Goal: Information Seeking & Learning: Learn about a topic

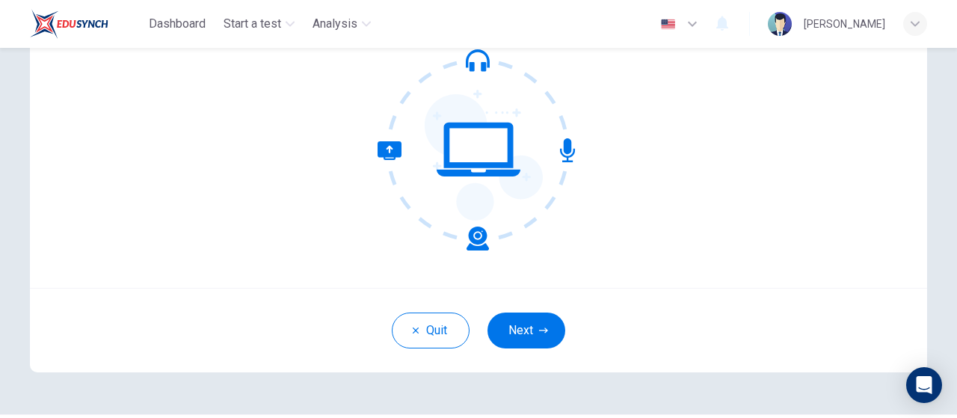
scroll to position [204, 0]
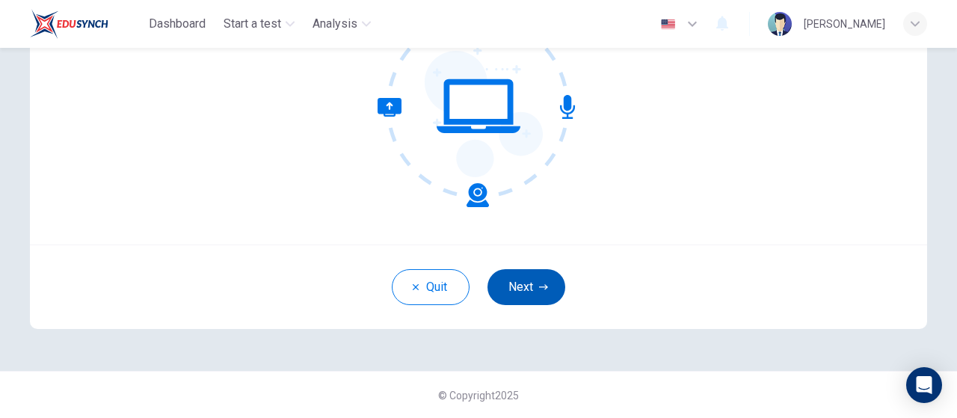
click at [528, 283] on button "Next" at bounding box center [527, 287] width 78 height 36
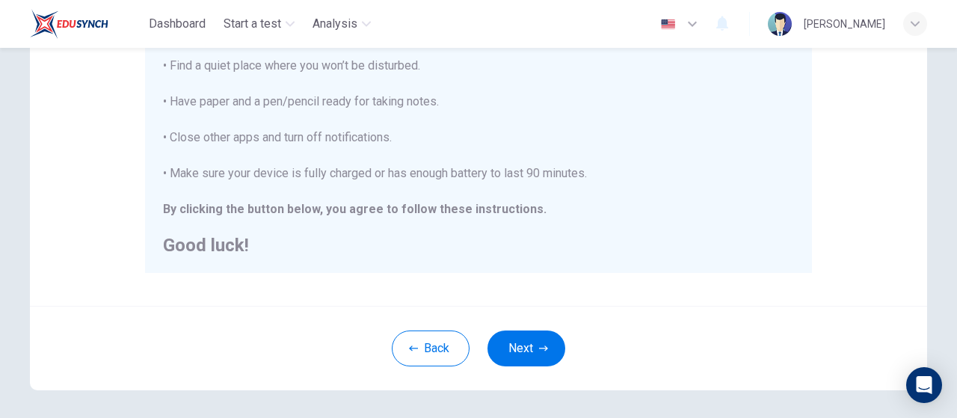
scroll to position [371, 0]
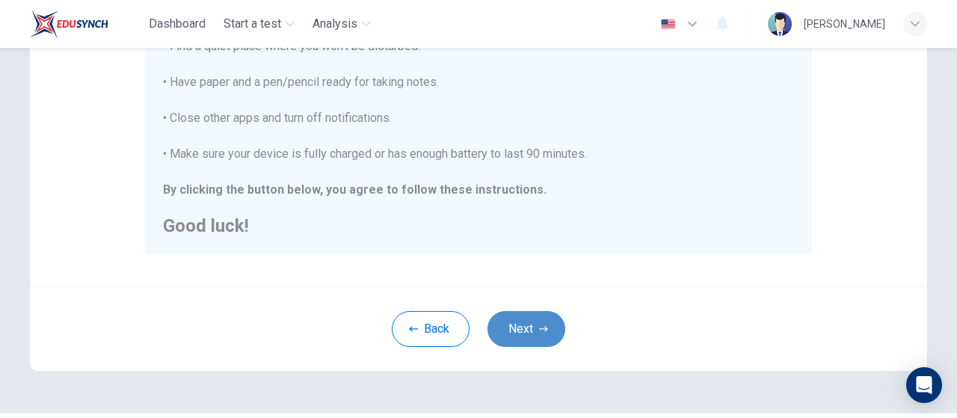
click at [531, 330] on button "Next" at bounding box center [527, 329] width 78 height 36
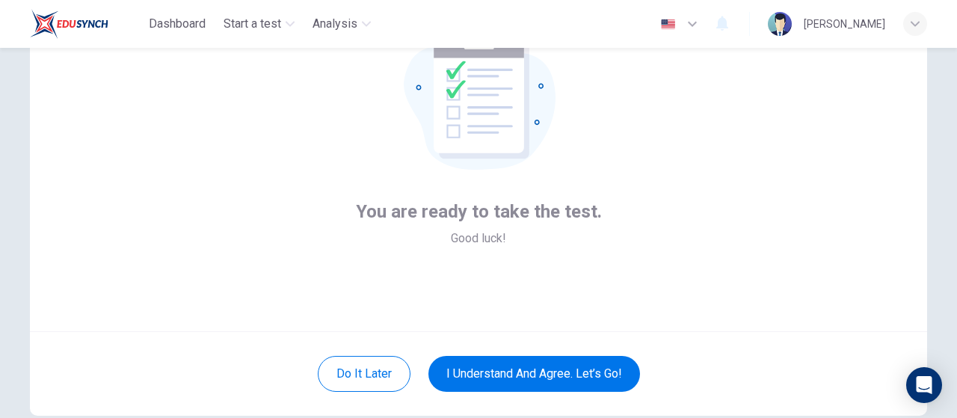
scroll to position [140, 0]
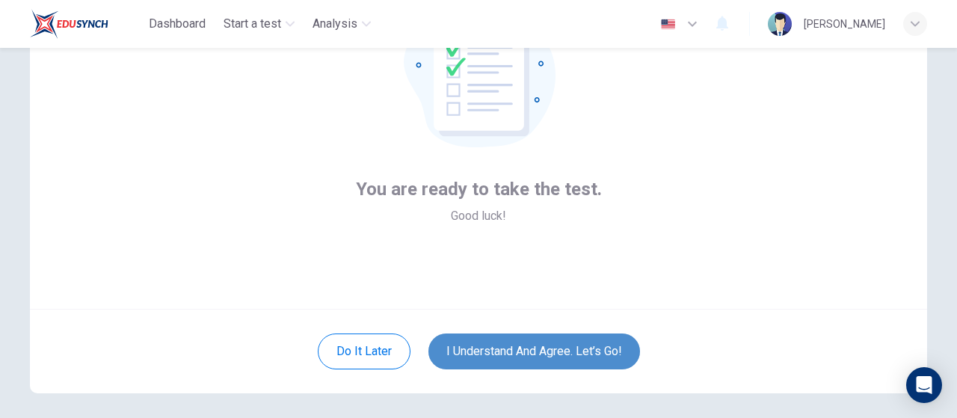
click at [506, 351] on button "I understand and agree. Let’s go!" at bounding box center [535, 352] width 212 height 36
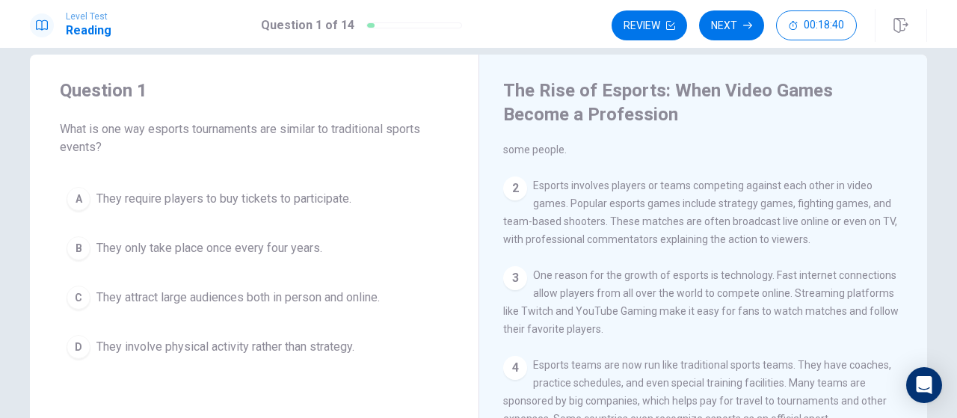
scroll to position [22, 0]
drag, startPoint x: 102, startPoint y: 129, endPoint x: 338, endPoint y: 156, distance: 237.8
click at [338, 156] on span "What is one way esports tournaments are similar to traditional sports events?" at bounding box center [254, 140] width 389 height 36
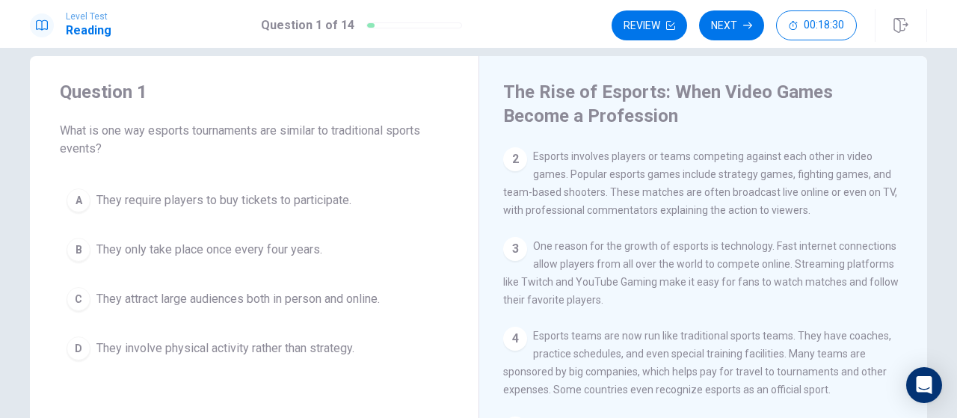
scroll to position [107, 0]
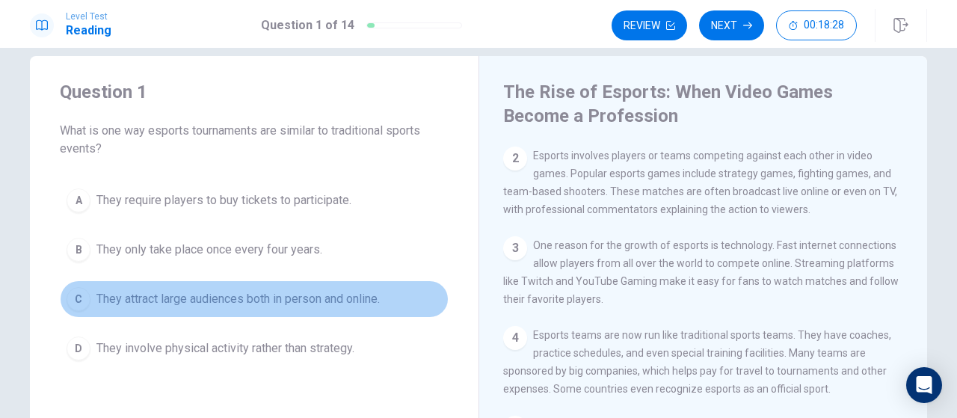
click at [350, 298] on span "They attract large audiences both in person and online." at bounding box center [238, 299] width 284 height 18
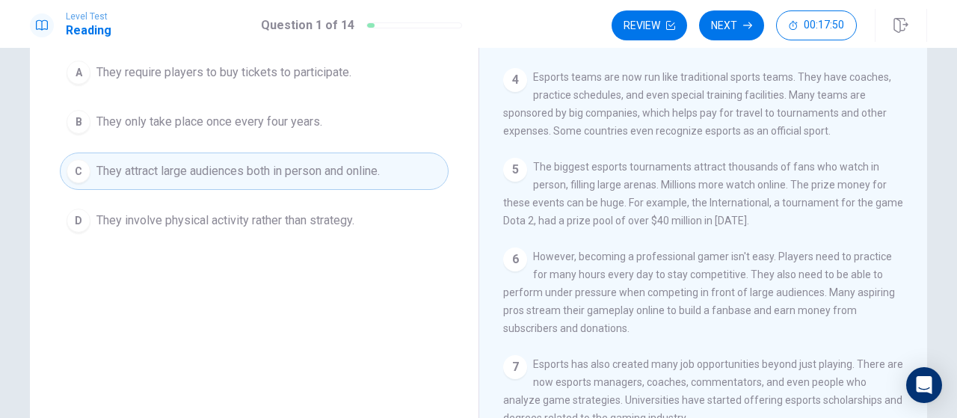
scroll to position [0, 0]
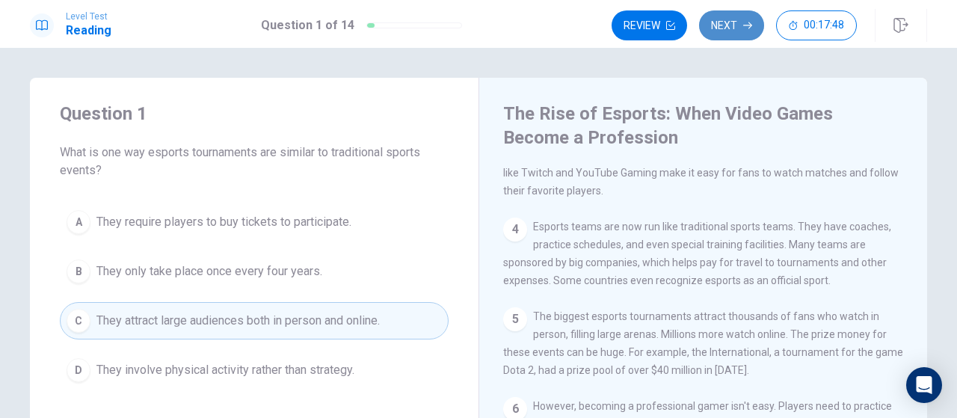
click at [730, 35] on button "Next" at bounding box center [731, 25] width 65 height 30
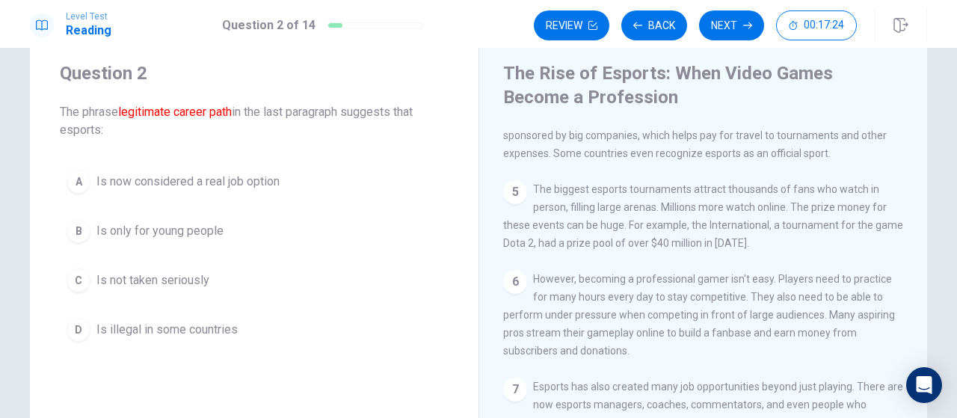
scroll to position [48, 0]
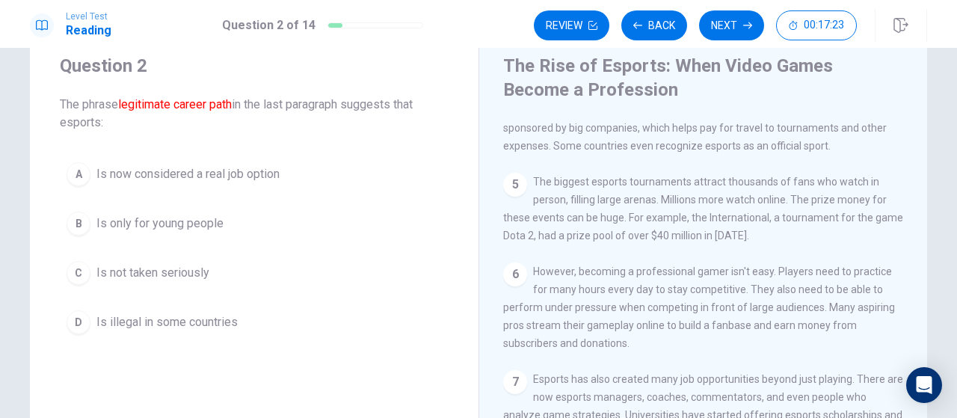
click at [265, 182] on span "Is now considered a real job option" at bounding box center [187, 174] width 183 height 18
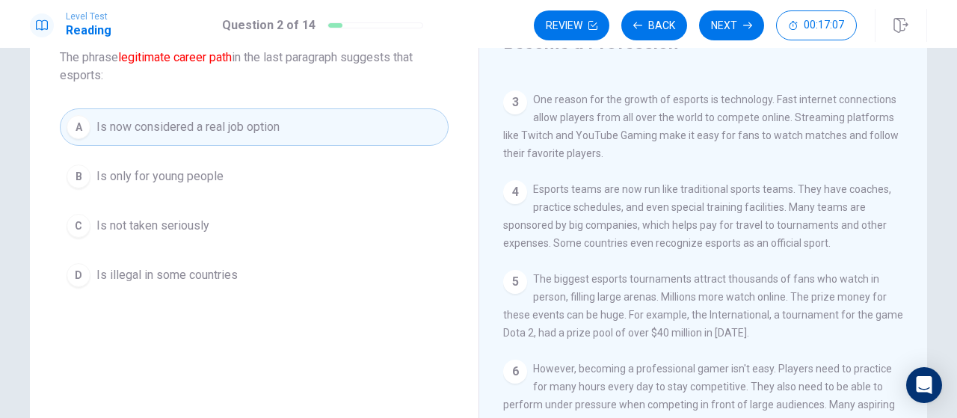
scroll to position [179, 0]
click at [721, 34] on button "Next" at bounding box center [731, 25] width 65 height 30
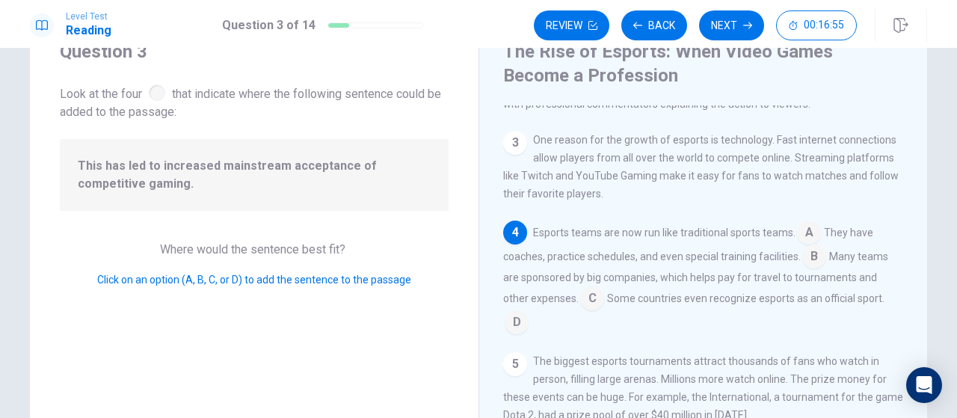
scroll to position [174, 0]
click at [809, 261] on input at bounding box center [815, 257] width 24 height 24
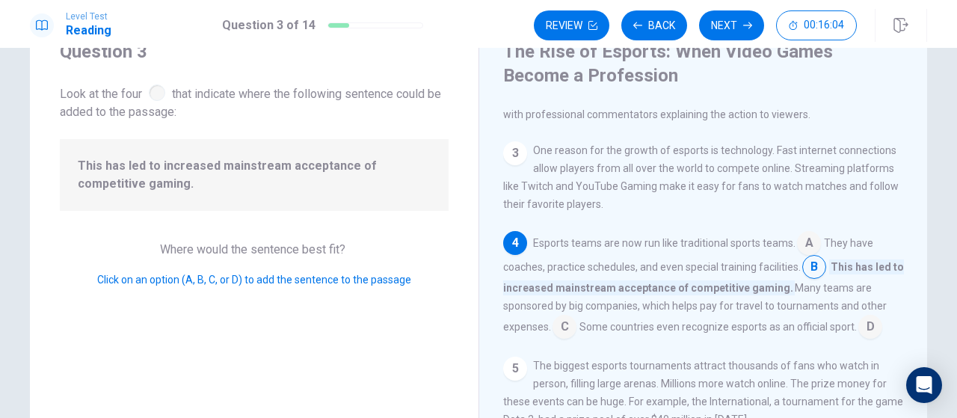
scroll to position [142, 0]
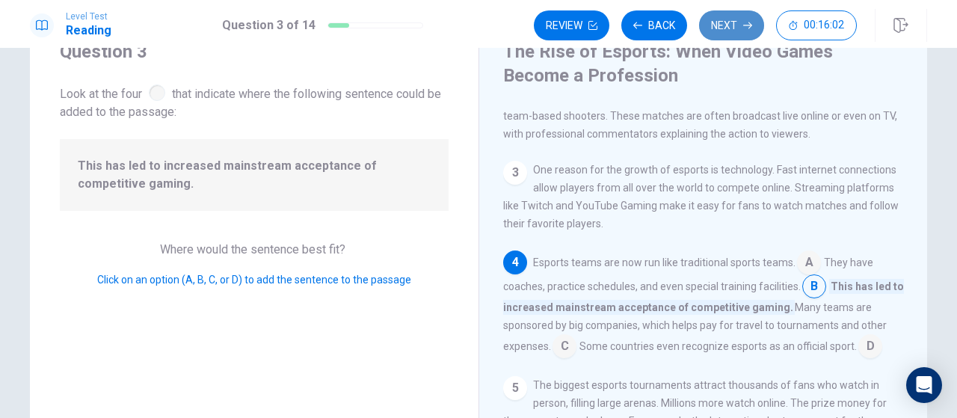
click at [721, 27] on button "Next" at bounding box center [731, 25] width 65 height 30
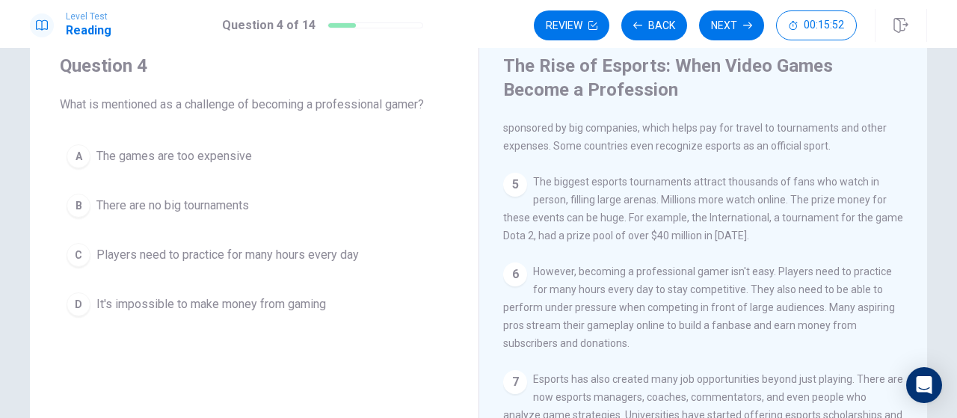
scroll to position [340, 0]
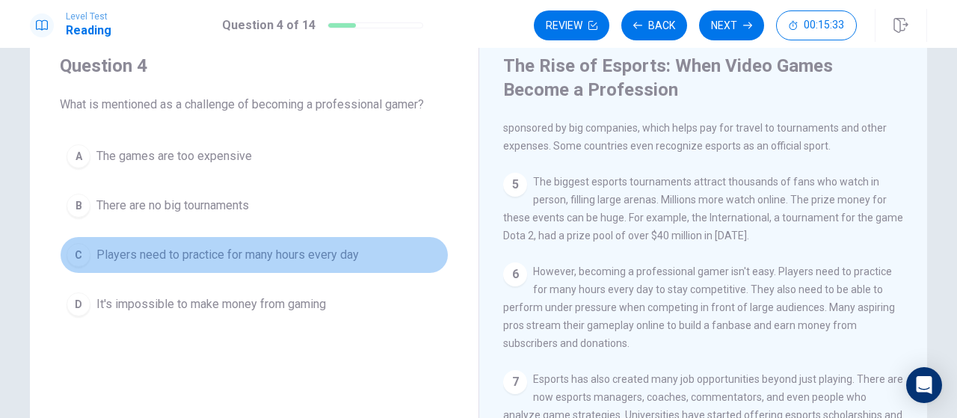
click at [251, 255] on span "Players need to practice for many hours every day" at bounding box center [227, 255] width 263 height 18
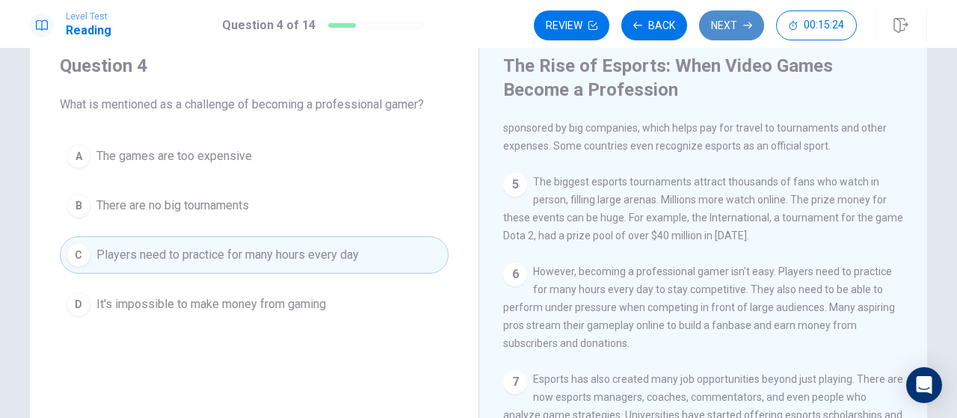
click at [744, 25] on icon "button" at bounding box center [748, 25] width 9 height 9
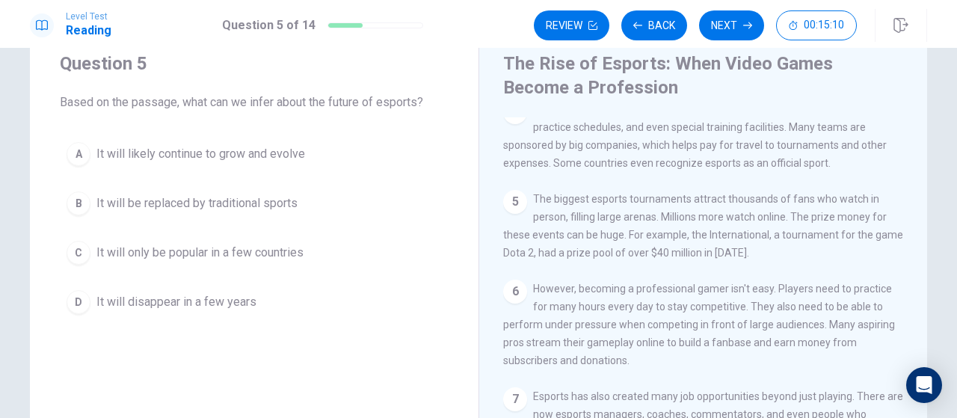
scroll to position [49, 0]
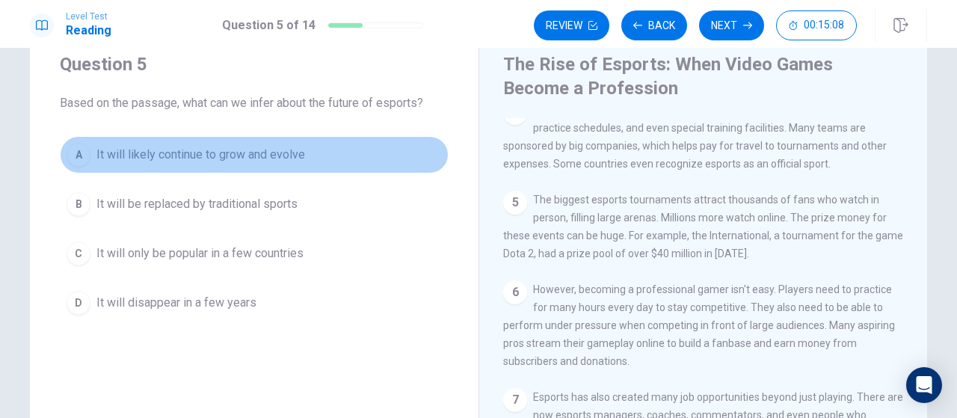
click at [271, 158] on span "It will likely continue to grow and evolve" at bounding box center [200, 155] width 209 height 18
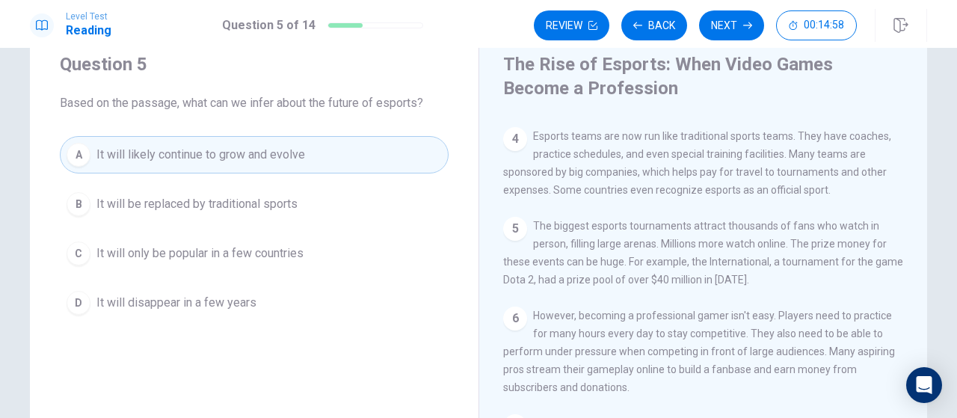
scroll to position [275, 0]
click at [718, 34] on button "Next" at bounding box center [731, 25] width 65 height 30
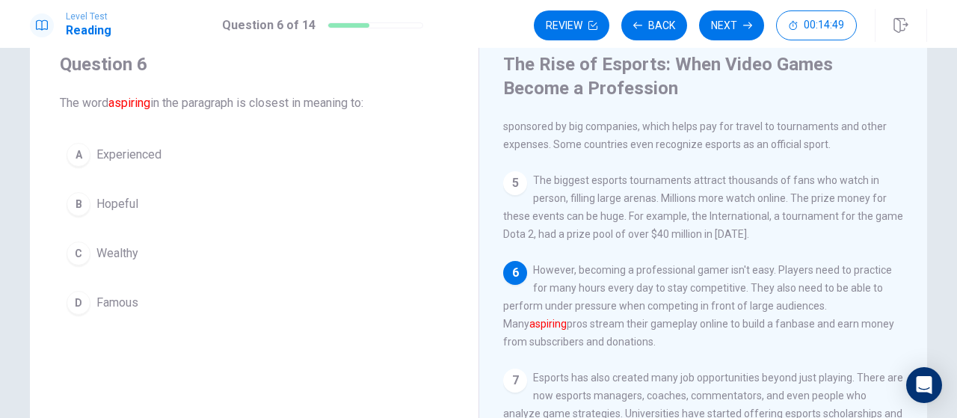
scroll to position [340, 0]
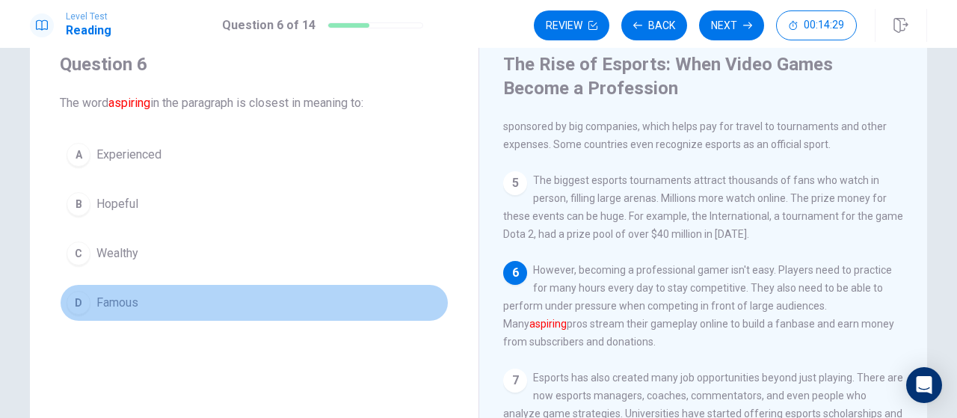
click at [126, 303] on span "Famous" at bounding box center [117, 303] width 42 height 18
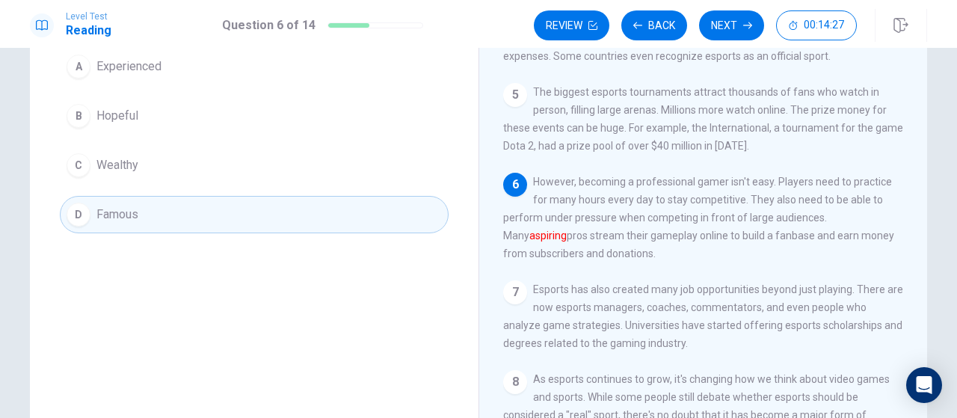
scroll to position [138, 0]
click at [730, 25] on button "Next" at bounding box center [731, 25] width 65 height 30
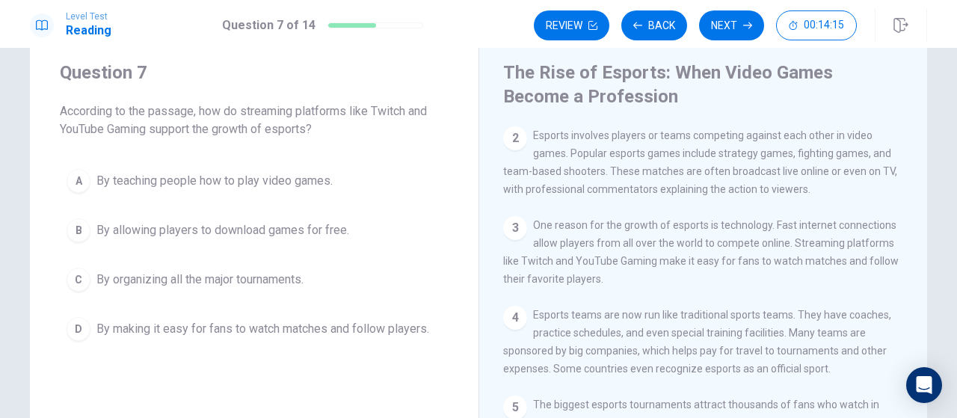
scroll to position [43, 0]
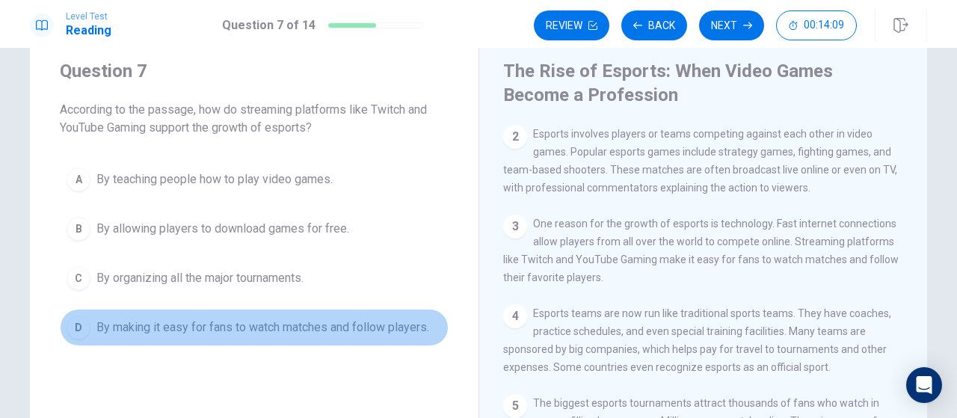
click at [230, 327] on span "By making it easy for fans to watch matches and follow players." at bounding box center [262, 328] width 333 height 18
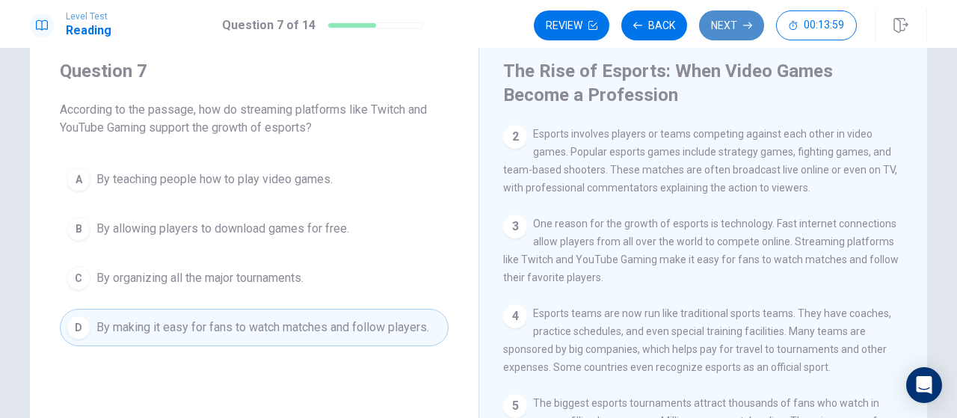
click at [730, 23] on button "Next" at bounding box center [731, 25] width 65 height 30
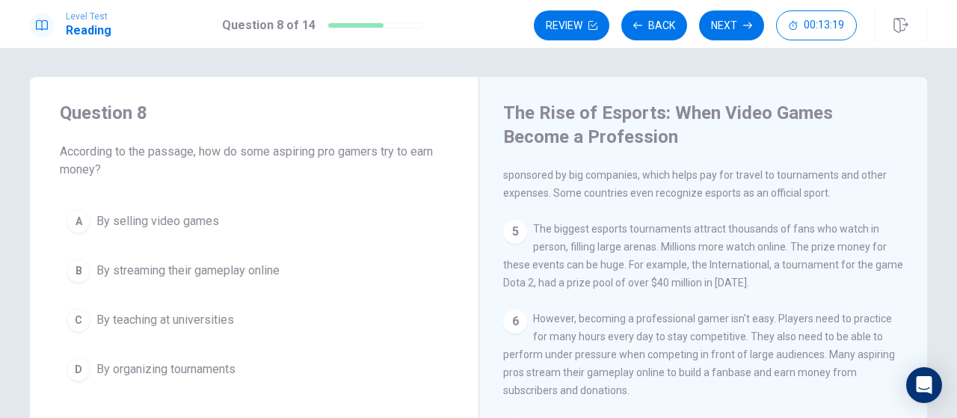
scroll to position [1, 0]
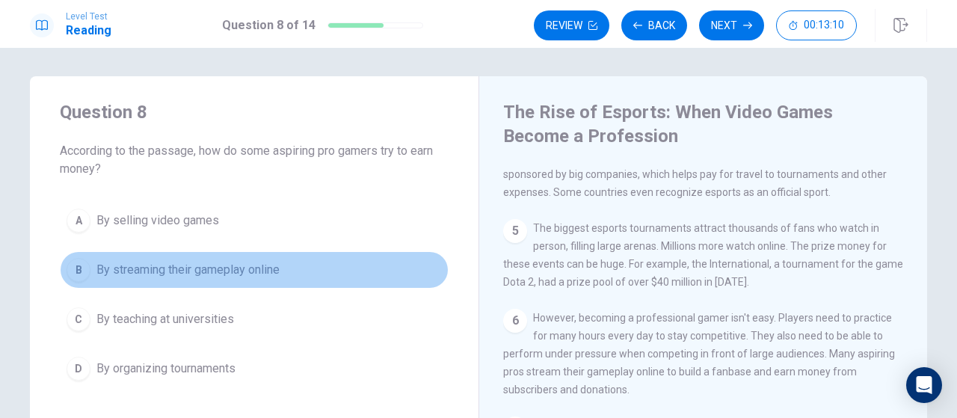
click at [208, 268] on span "By streaming their gameplay online" at bounding box center [187, 270] width 183 height 18
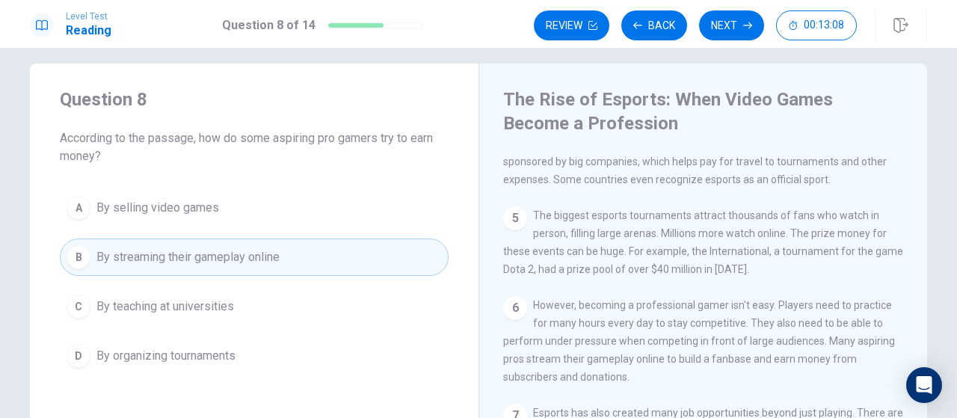
scroll to position [13, 0]
click at [736, 20] on button "Next" at bounding box center [731, 25] width 65 height 30
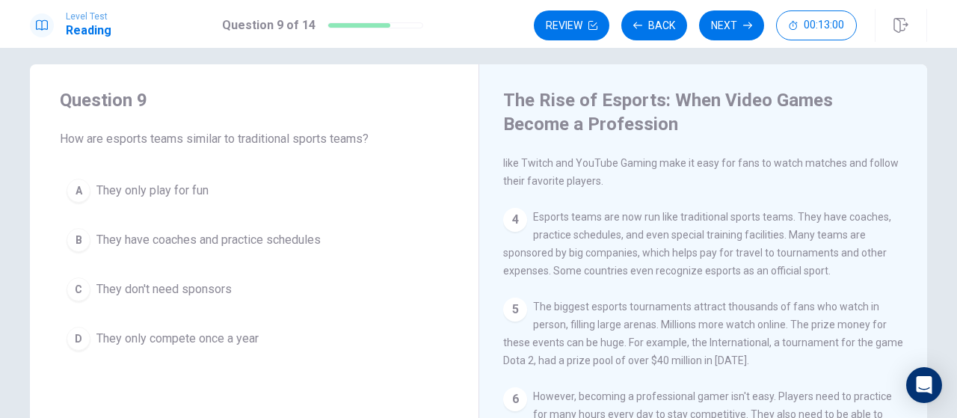
scroll to position [224, 0]
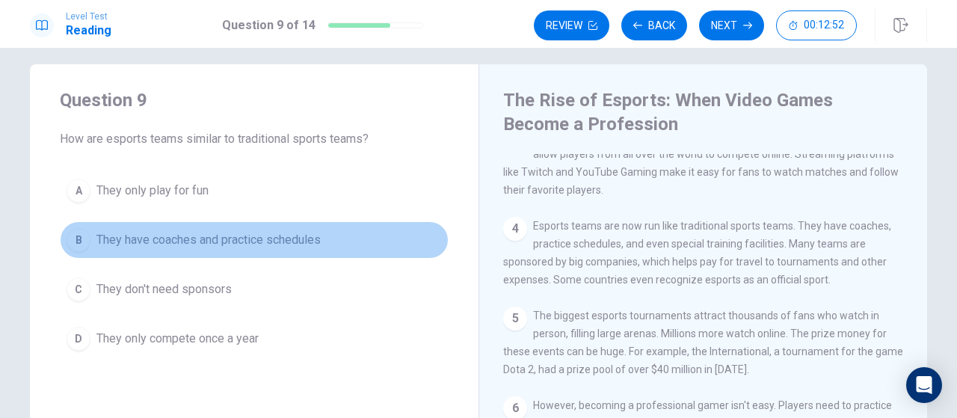
click at [274, 239] on span "They have coaches and practice schedules" at bounding box center [208, 240] width 224 height 18
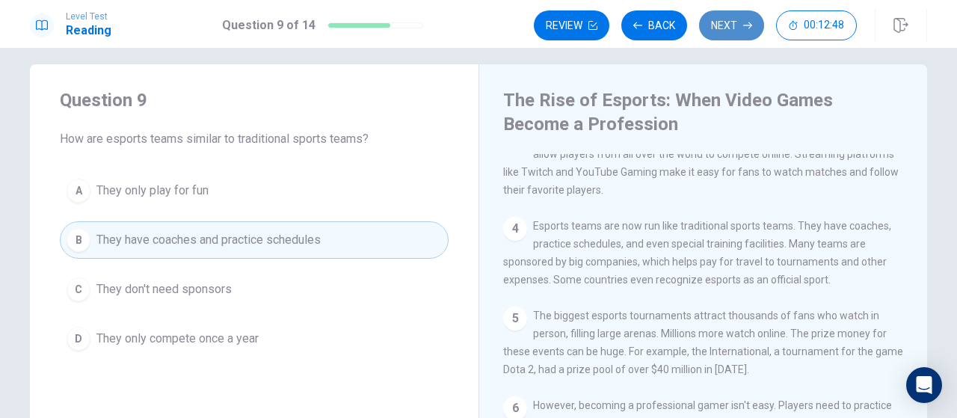
click at [748, 33] on button "Next" at bounding box center [731, 25] width 65 height 30
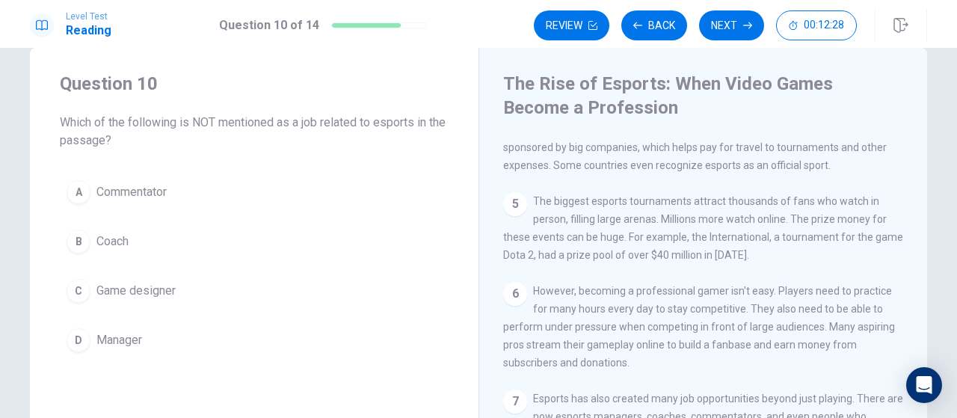
scroll to position [29, 0]
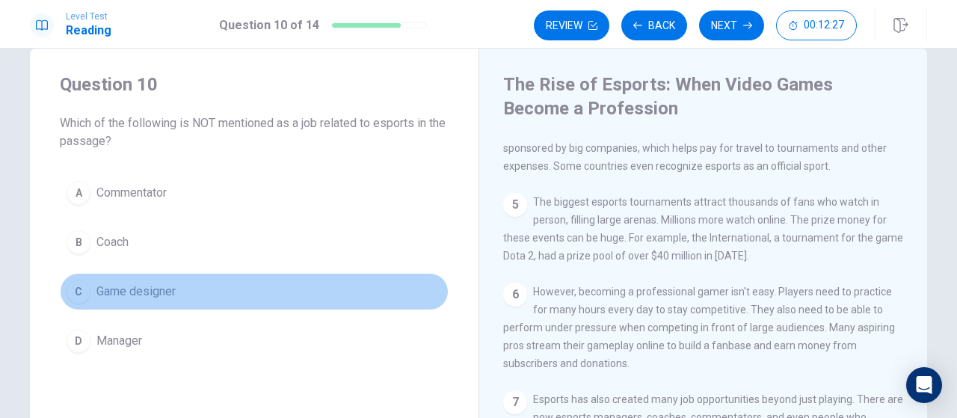
click at [114, 294] on span "Game designer" at bounding box center [135, 292] width 79 height 18
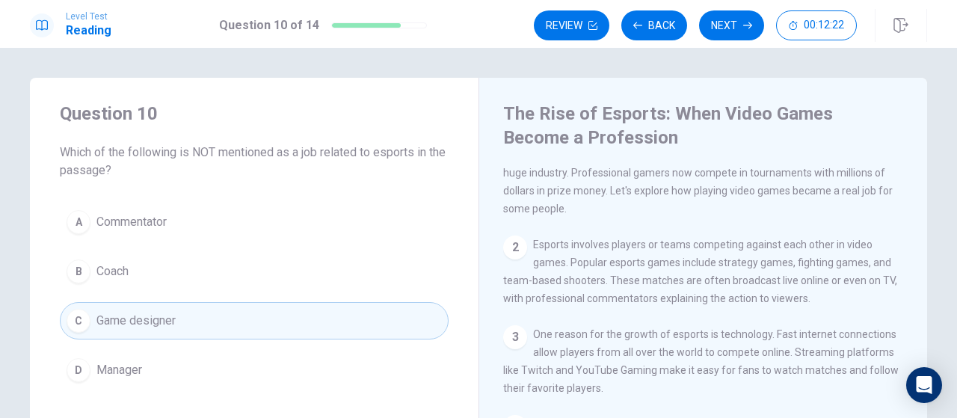
scroll to position [11, 0]
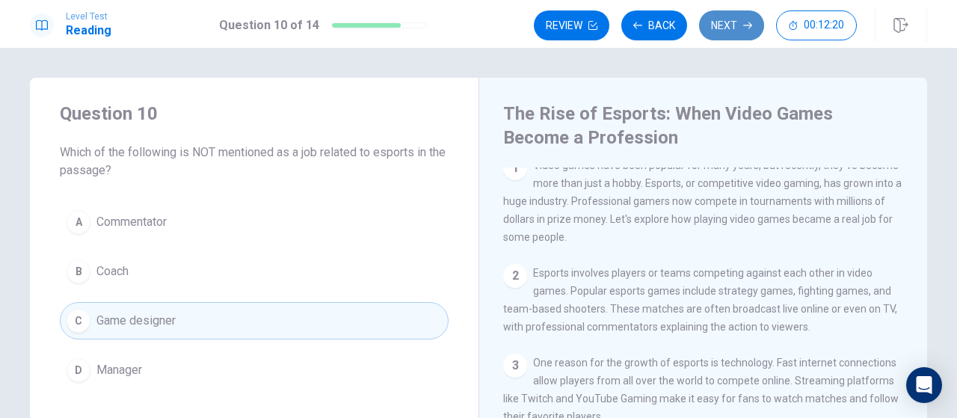
click at [738, 26] on button "Next" at bounding box center [731, 25] width 65 height 30
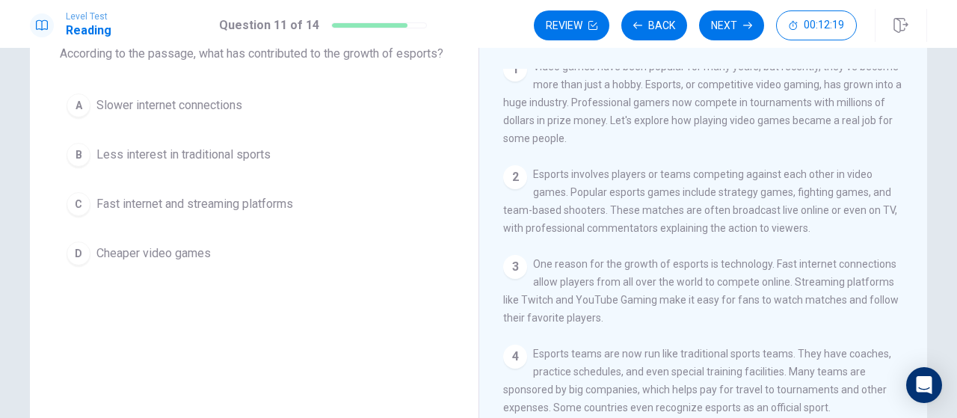
scroll to position [98, 0]
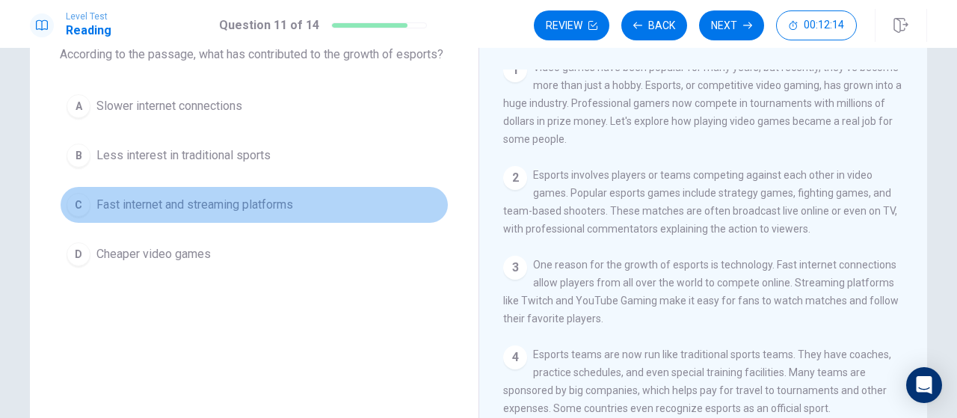
click at [256, 214] on span "Fast internet and streaming platforms" at bounding box center [194, 205] width 197 height 18
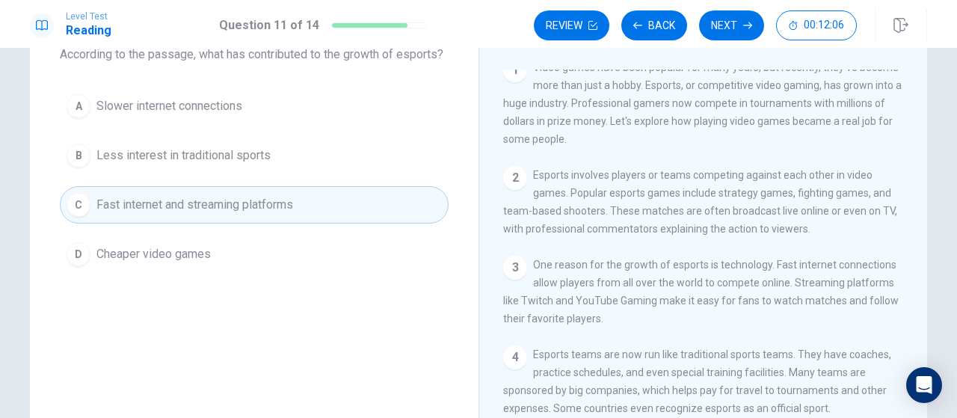
scroll to position [0, 0]
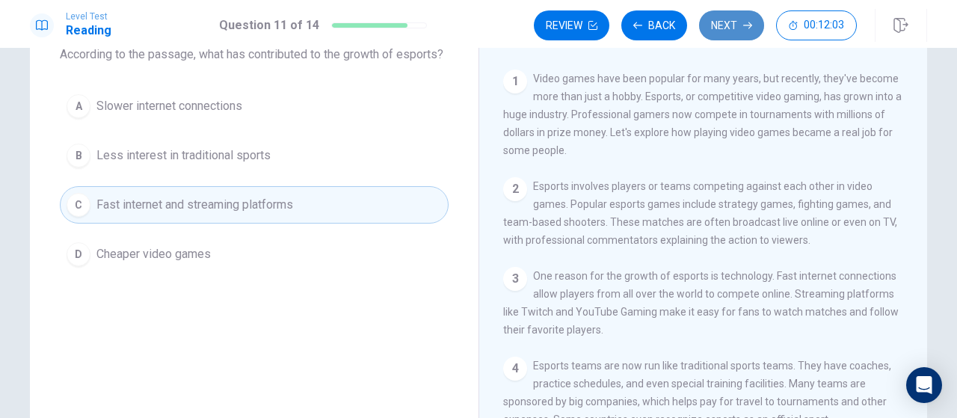
click at [745, 22] on icon "button" at bounding box center [748, 25] width 9 height 9
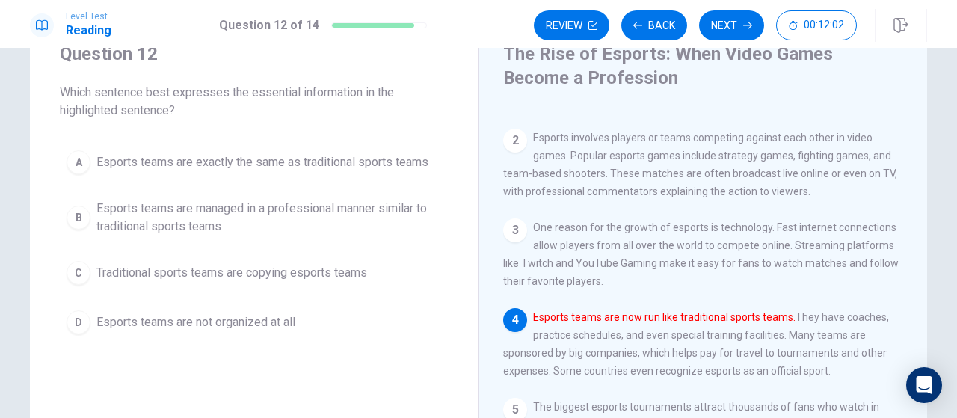
scroll to position [59, 0]
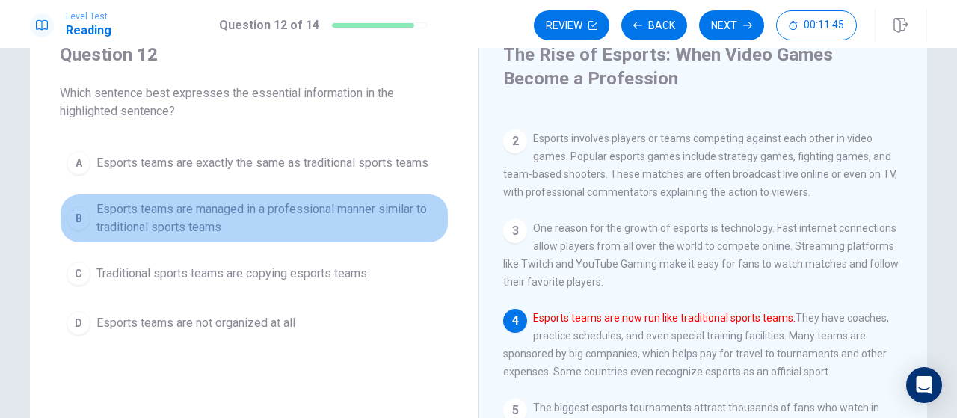
click at [289, 209] on span "Esports teams are managed in a professional manner similar to traditional sport…" at bounding box center [269, 218] width 346 height 36
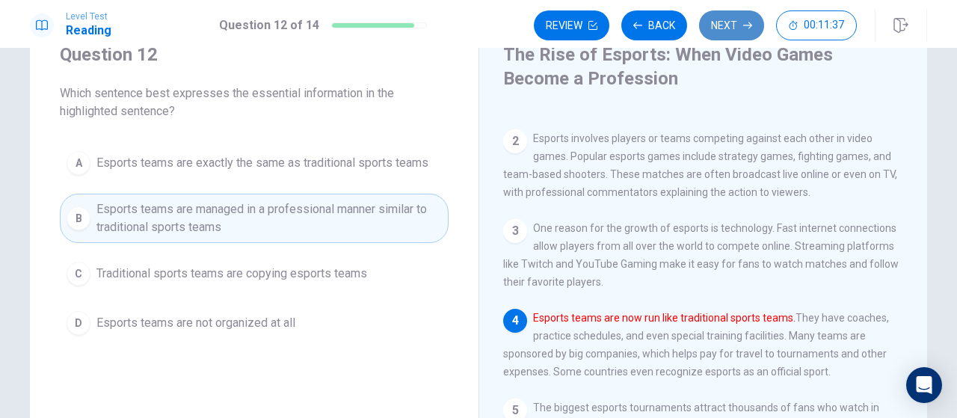
click at [732, 22] on button "Next" at bounding box center [731, 25] width 65 height 30
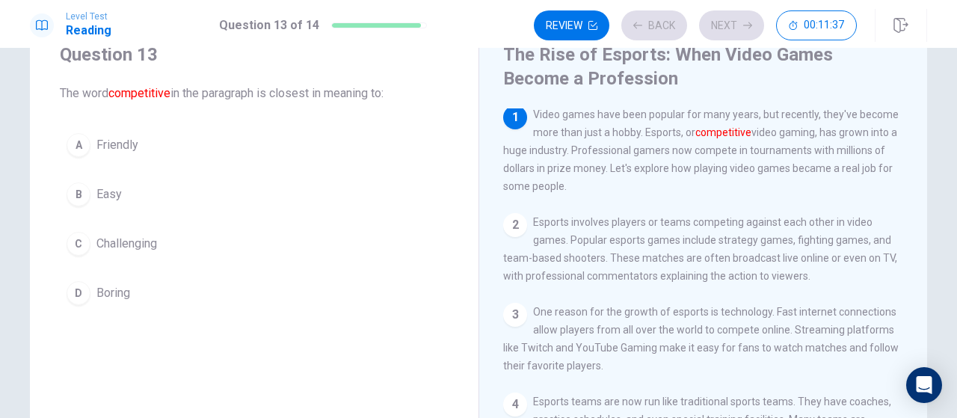
scroll to position [0, 0]
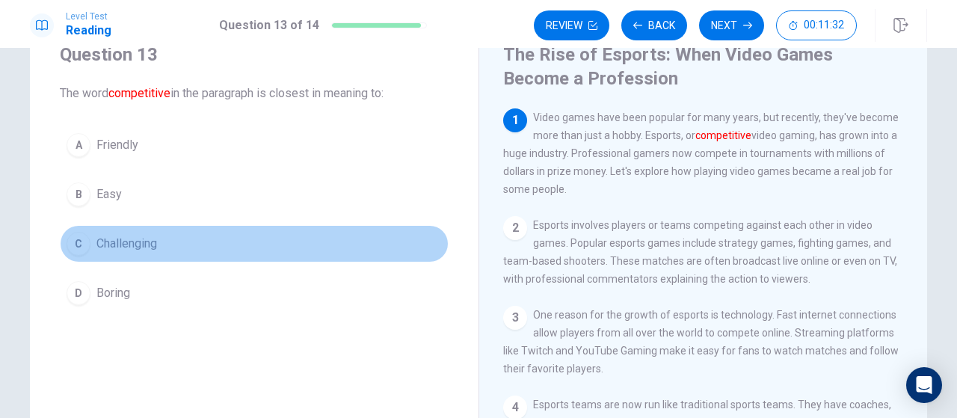
click at [104, 245] on span "Challenging" at bounding box center [126, 244] width 61 height 18
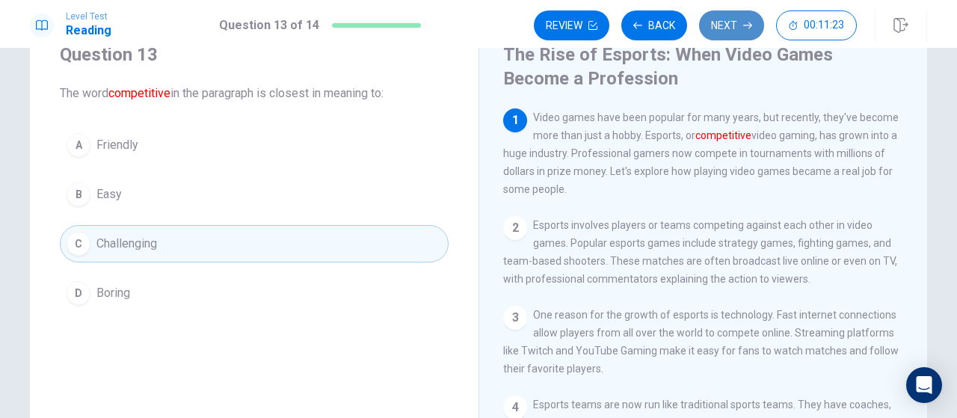
click at [726, 35] on button "Next" at bounding box center [731, 25] width 65 height 30
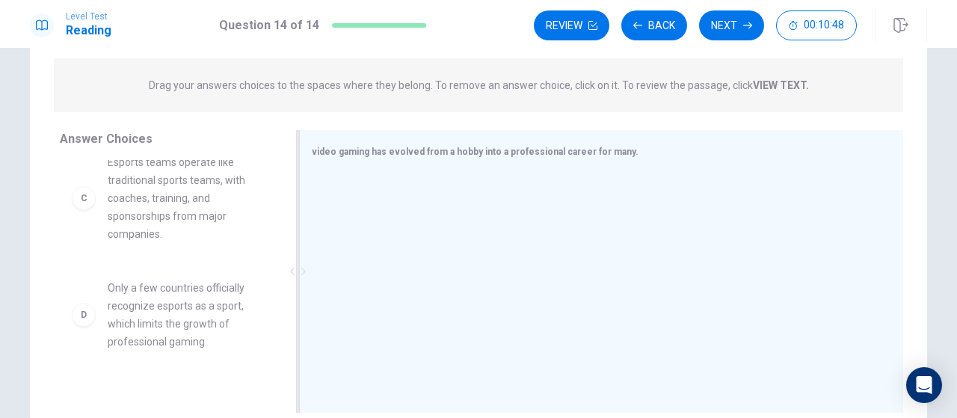
scroll to position [233, 0]
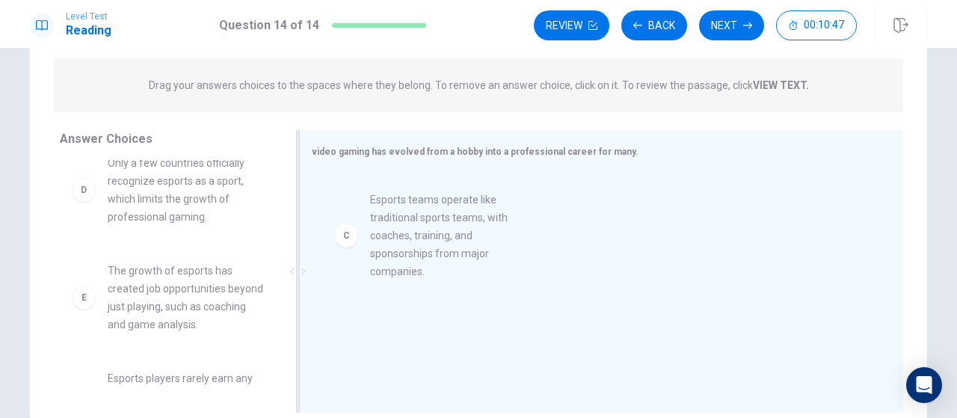
drag, startPoint x: 159, startPoint y: 231, endPoint x: 462, endPoint y: 257, distance: 304.8
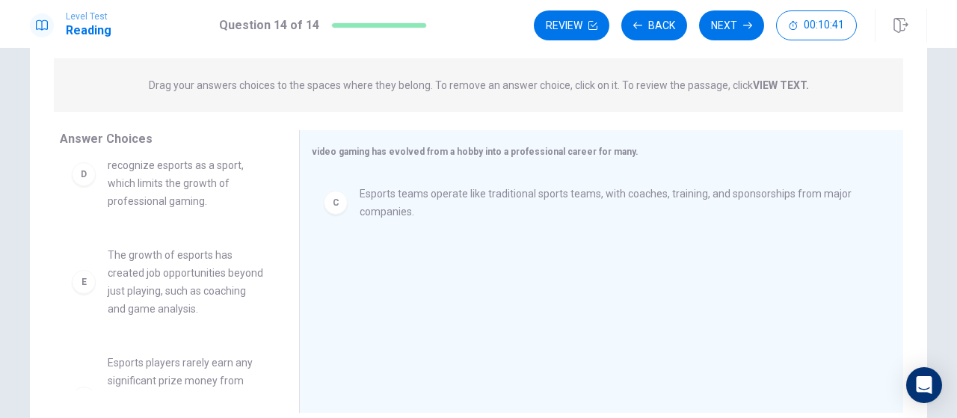
scroll to position [248, 0]
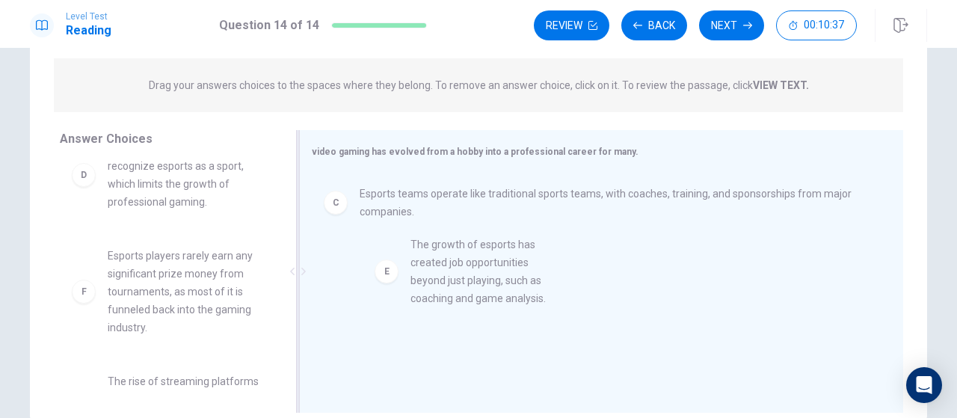
drag, startPoint x: 181, startPoint y: 316, endPoint x: 495, endPoint y: 289, distance: 315.4
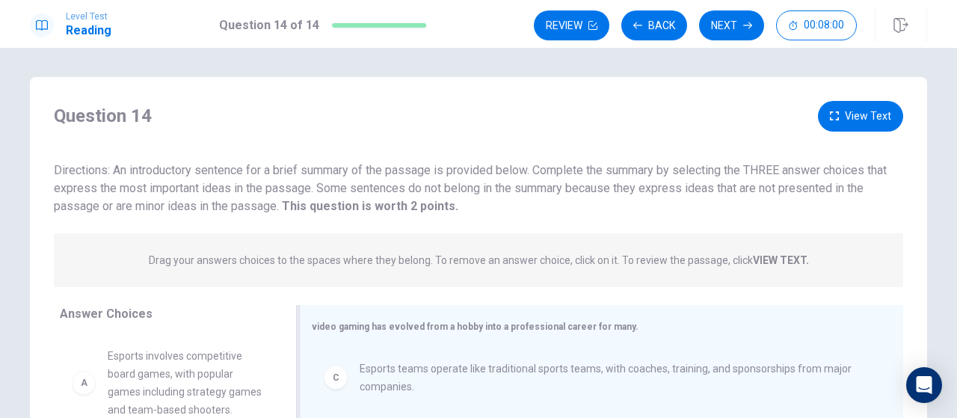
scroll to position [0, 0]
click at [868, 105] on button "View Text" at bounding box center [860, 117] width 85 height 31
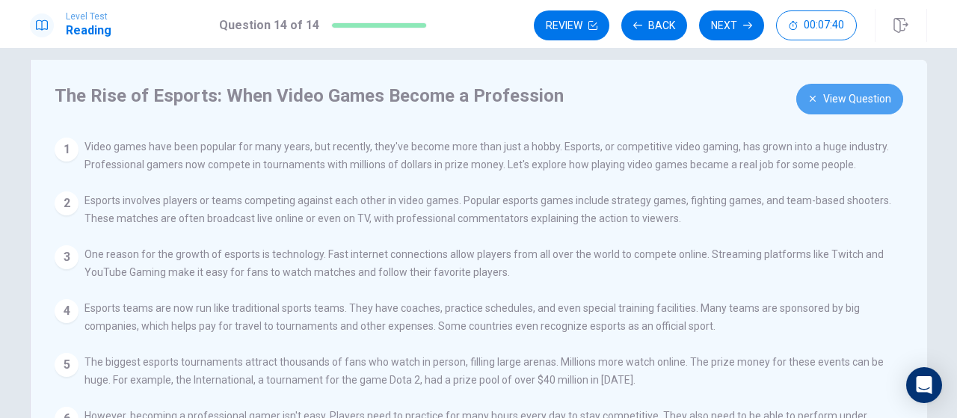
click at [827, 108] on button "View Question" at bounding box center [850, 99] width 107 height 31
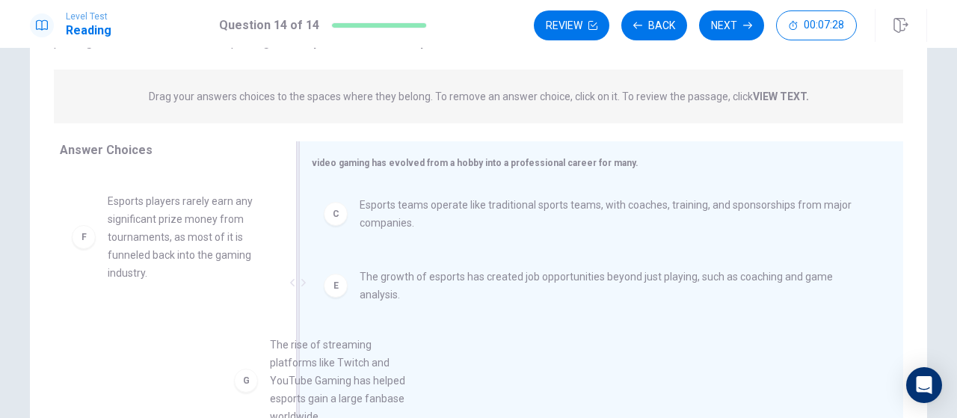
scroll to position [19, 0]
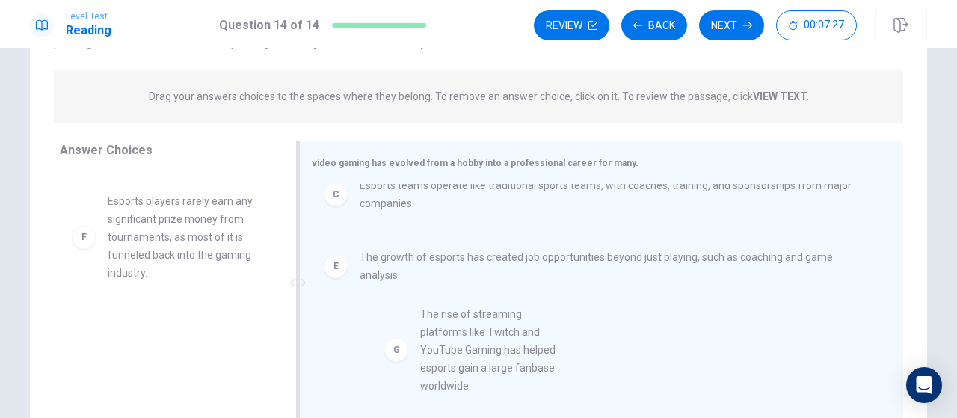
drag, startPoint x: 160, startPoint y: 346, endPoint x: 480, endPoint y: 334, distance: 320.4
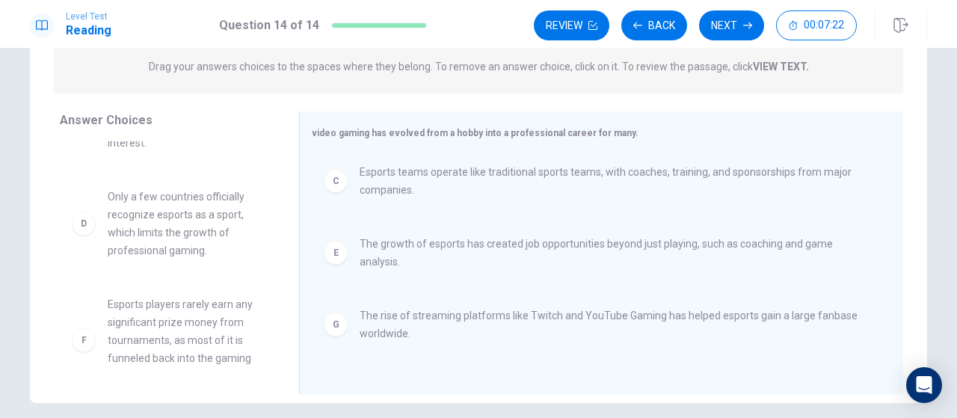
scroll to position [224, 0]
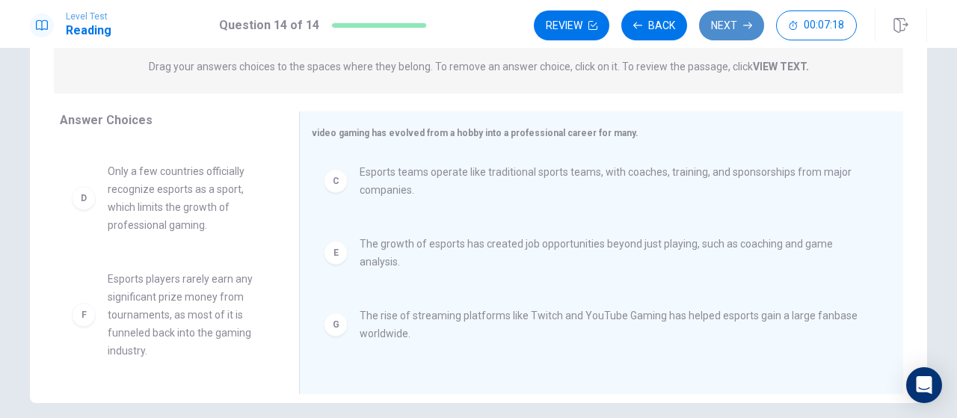
click at [733, 26] on button "Next" at bounding box center [731, 25] width 65 height 30
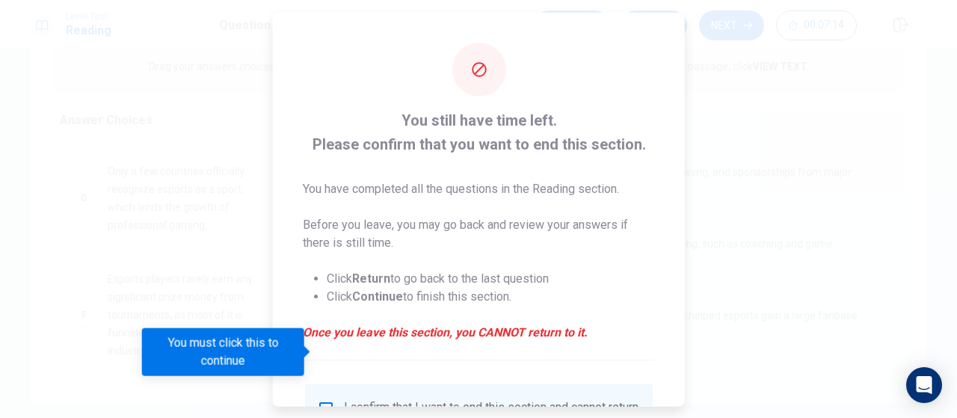
scroll to position [139, 0]
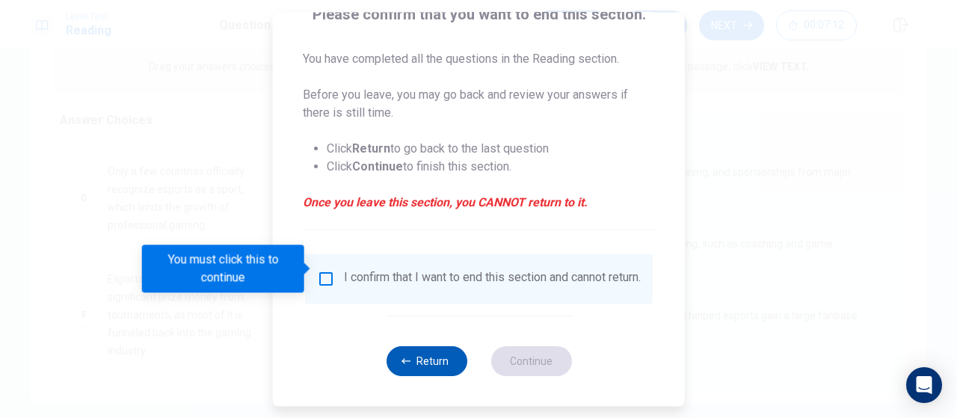
click at [438, 370] on button "Return" at bounding box center [426, 361] width 81 height 30
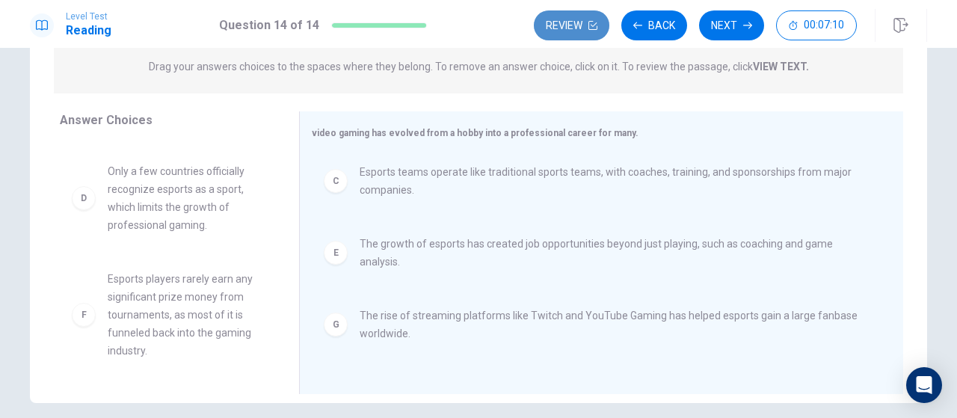
click at [574, 33] on button "Review" at bounding box center [572, 25] width 76 height 30
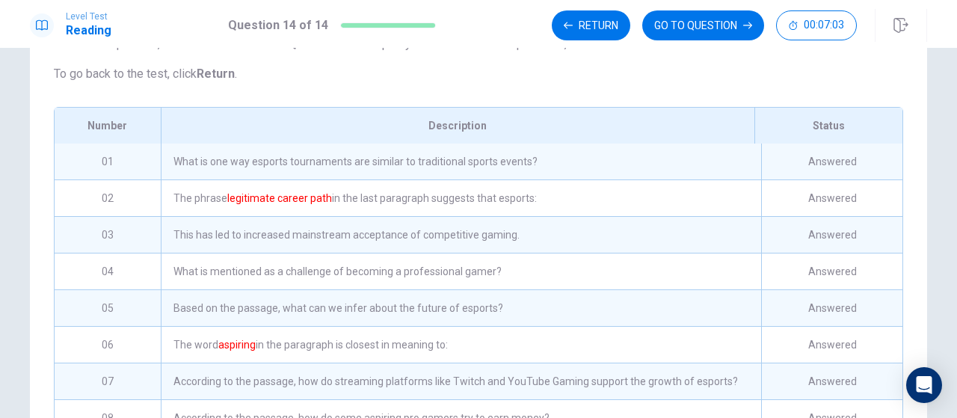
scroll to position [149, 0]
click at [471, 181] on div "What is one way esports tournaments are similar to traditional sports events?" at bounding box center [461, 163] width 601 height 36
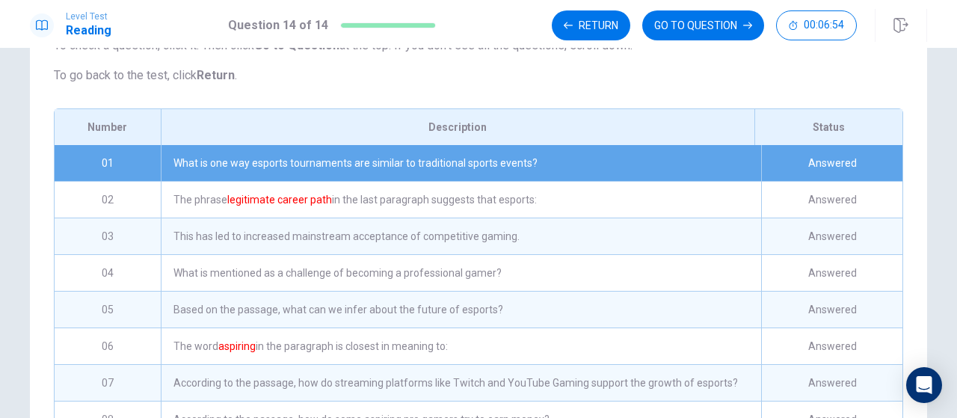
click at [836, 177] on div "Answered" at bounding box center [832, 163] width 141 height 36
click at [484, 180] on div "What is one way esports tournaments are similar to traditional sports events?" at bounding box center [461, 163] width 601 height 36
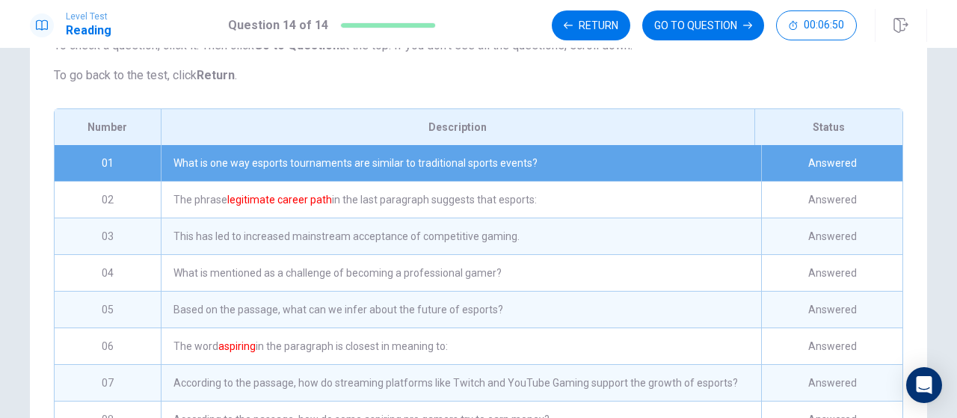
click at [103, 181] on div "01" at bounding box center [108, 163] width 106 height 36
click at [731, 23] on button "GO TO QUESTION" at bounding box center [704, 25] width 122 height 30
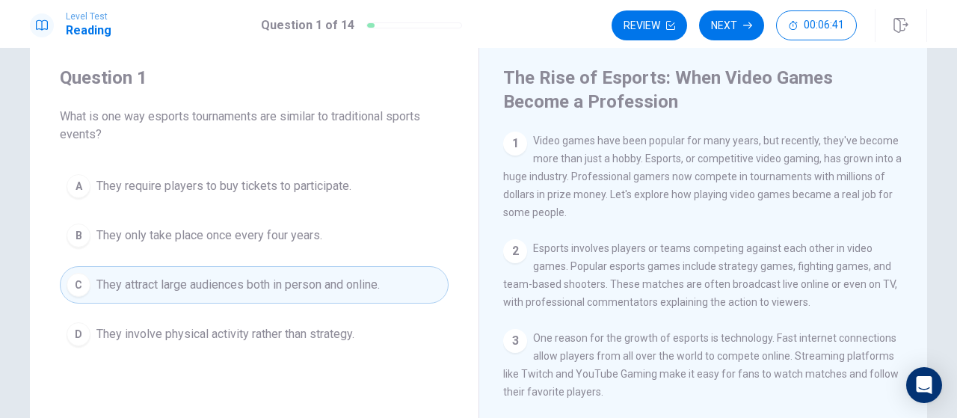
scroll to position [34, 0]
click at [722, 27] on button "Next" at bounding box center [731, 25] width 65 height 30
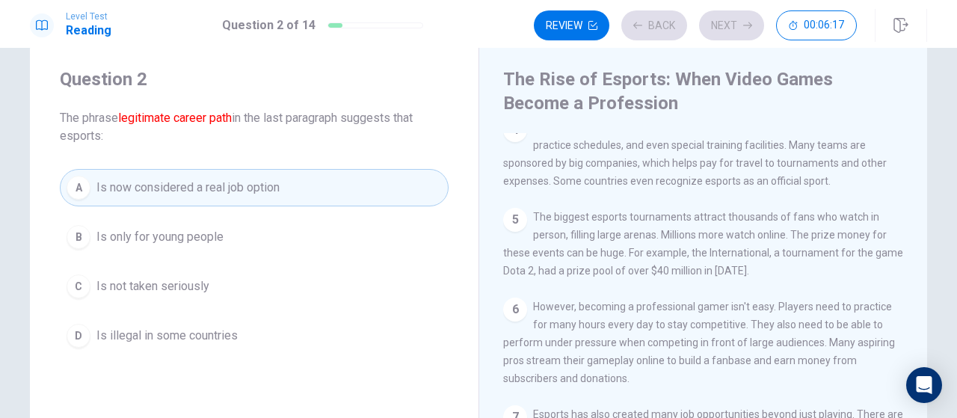
scroll to position [340, 0]
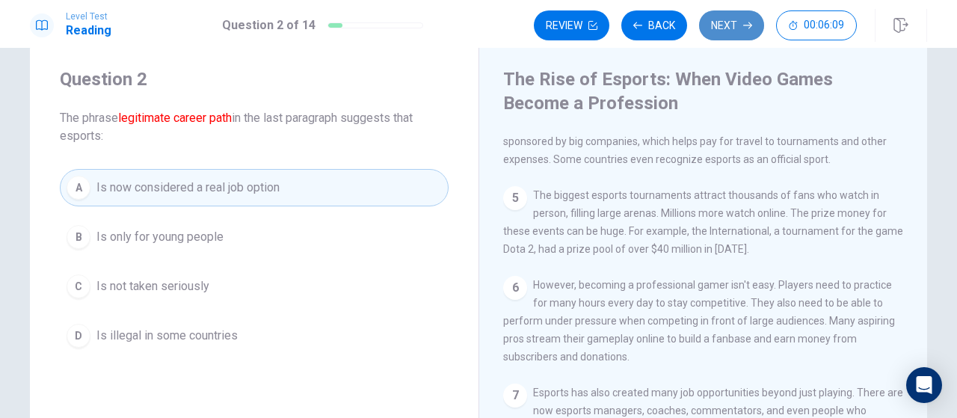
click at [733, 34] on button "Next" at bounding box center [731, 25] width 65 height 30
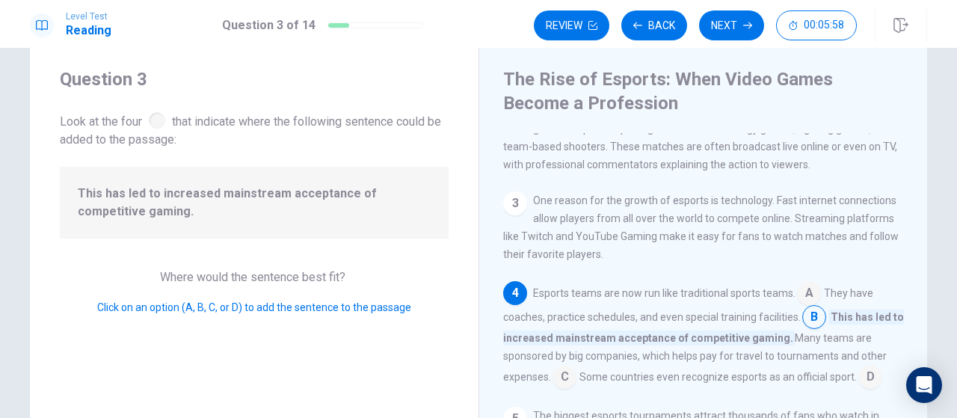
scroll to position [141, 0]
click at [730, 20] on button "Next" at bounding box center [731, 25] width 65 height 30
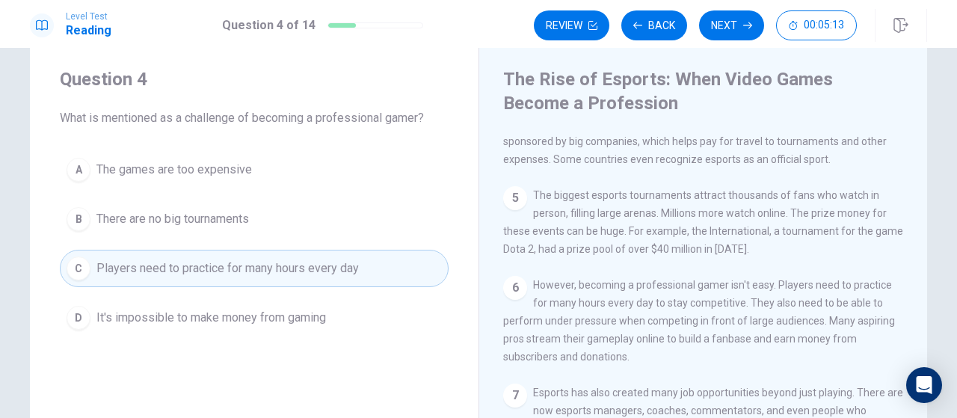
scroll to position [340, 0]
click at [729, 30] on button "Next" at bounding box center [731, 25] width 65 height 30
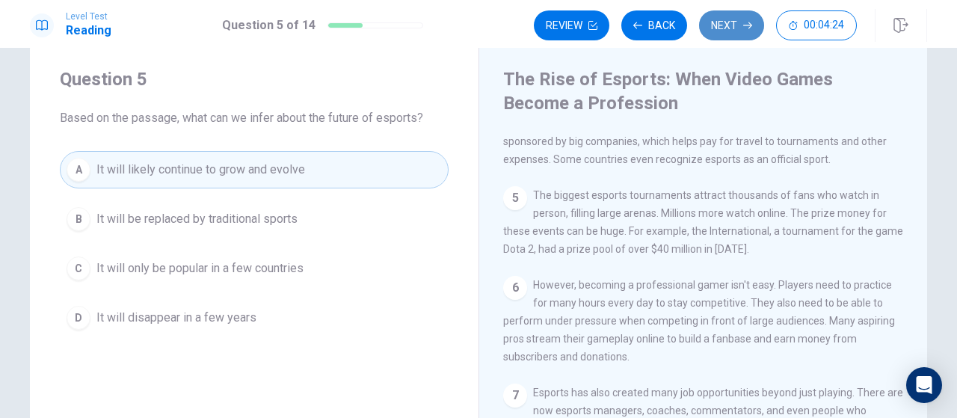
click at [731, 27] on button "Next" at bounding box center [731, 25] width 65 height 30
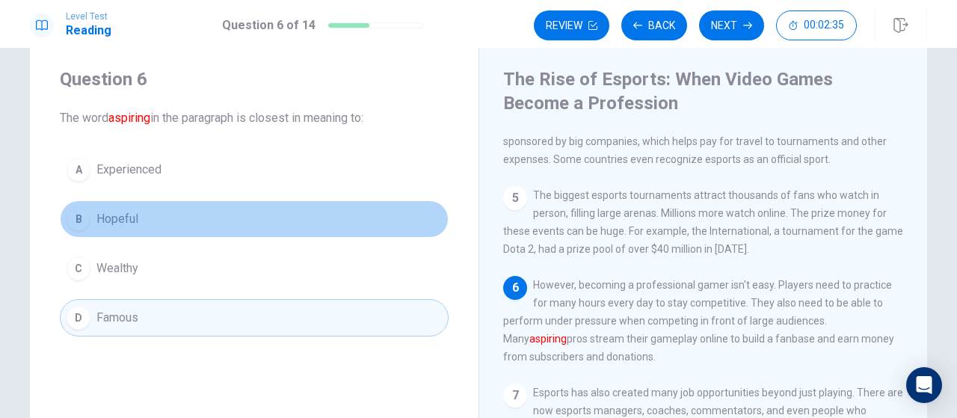
click at [122, 215] on span "Hopeful" at bounding box center [117, 219] width 42 height 18
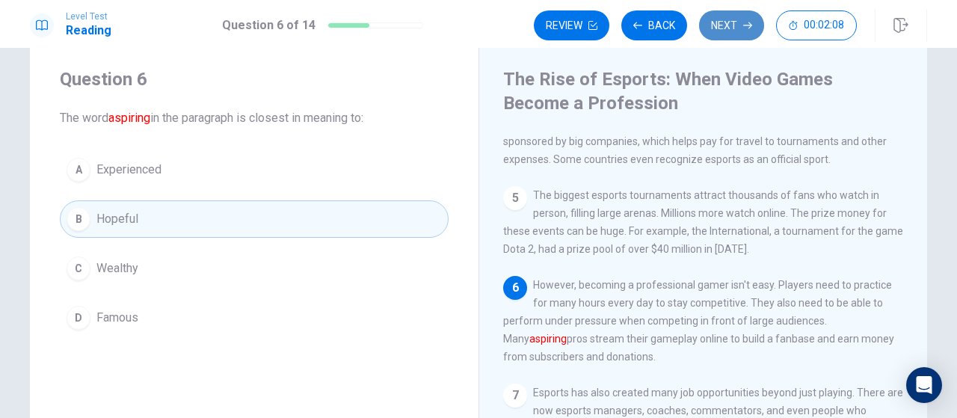
click at [729, 28] on button "Next" at bounding box center [731, 25] width 65 height 30
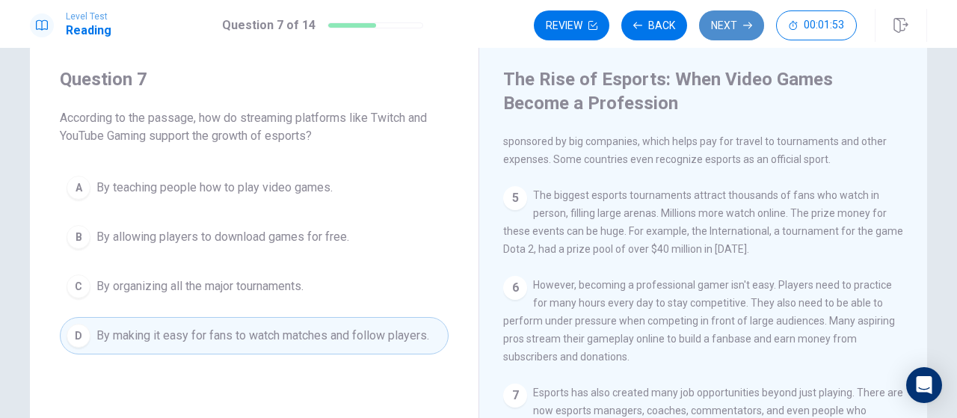
click at [711, 23] on button "Next" at bounding box center [731, 25] width 65 height 30
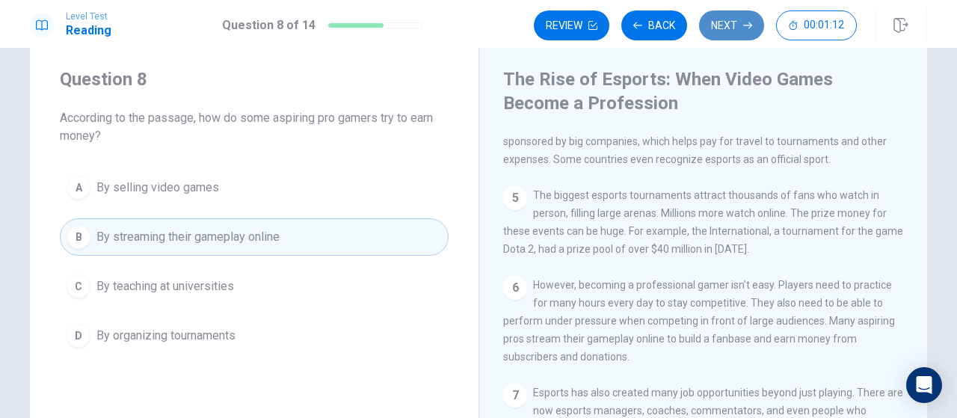
click at [717, 19] on button "Next" at bounding box center [731, 25] width 65 height 30
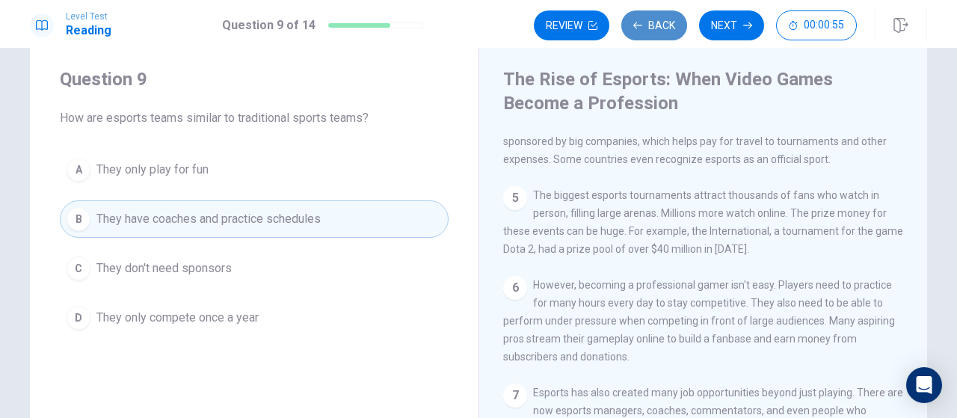
click at [658, 25] on button "Back" at bounding box center [655, 25] width 66 height 30
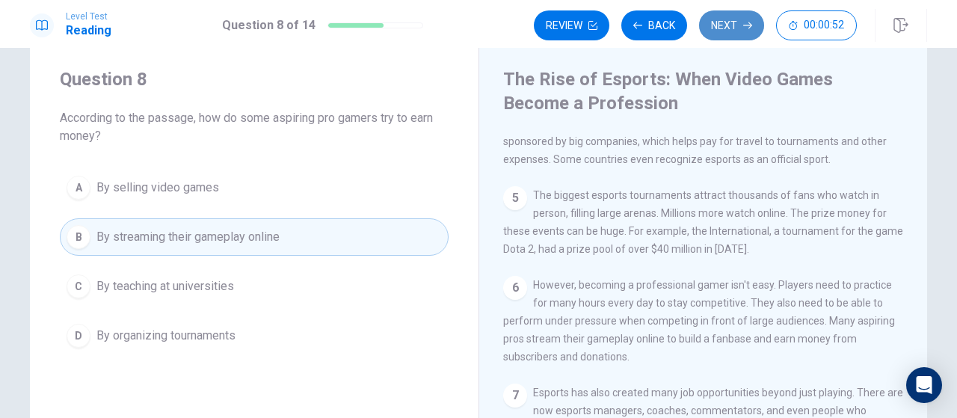
click at [735, 29] on button "Next" at bounding box center [731, 25] width 65 height 30
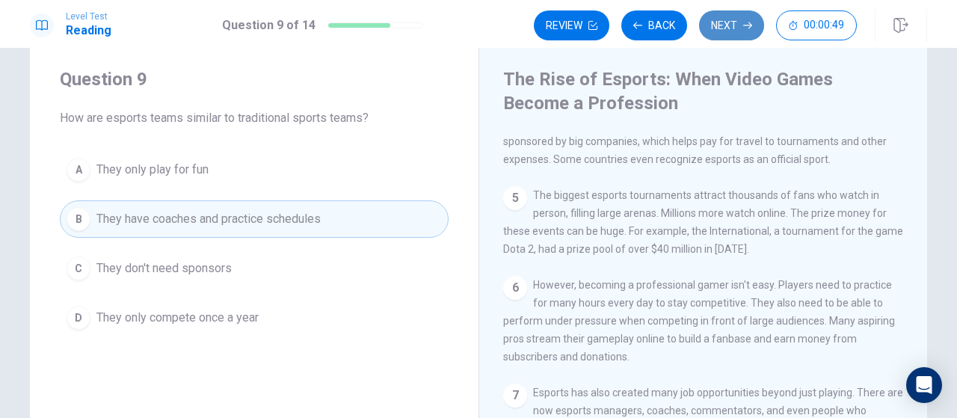
click at [735, 29] on button "Next" at bounding box center [731, 25] width 65 height 30
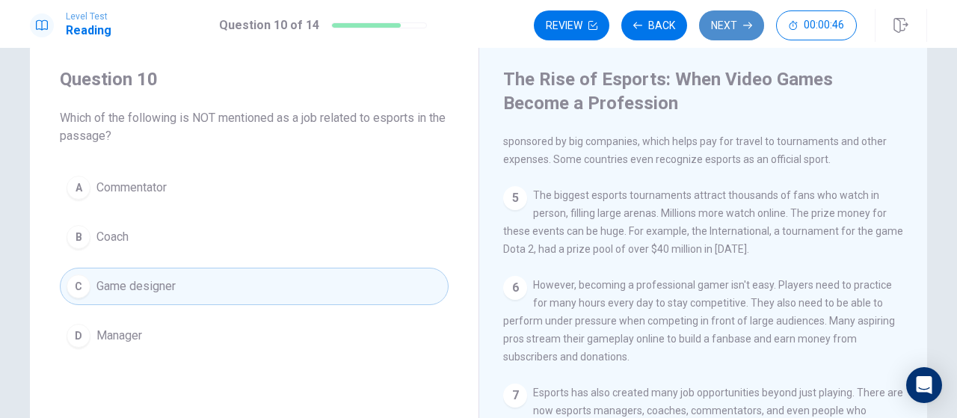
click at [741, 30] on button "Next" at bounding box center [731, 25] width 65 height 30
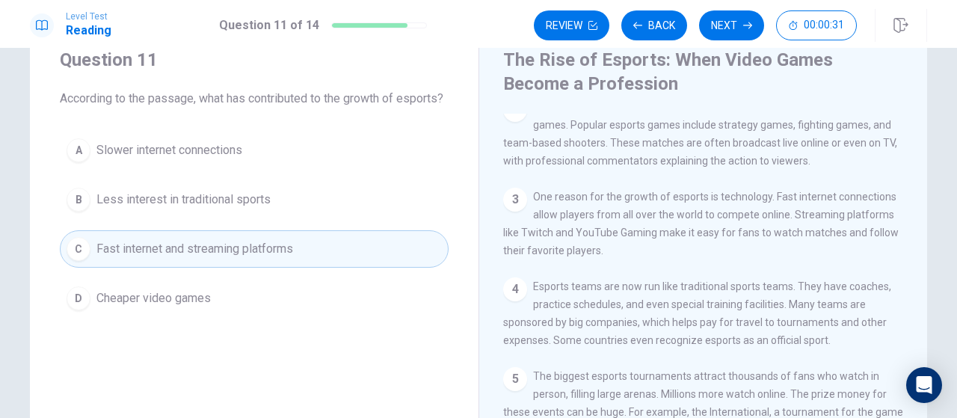
scroll to position [55, 0]
click at [734, 34] on button "Next" at bounding box center [731, 25] width 65 height 30
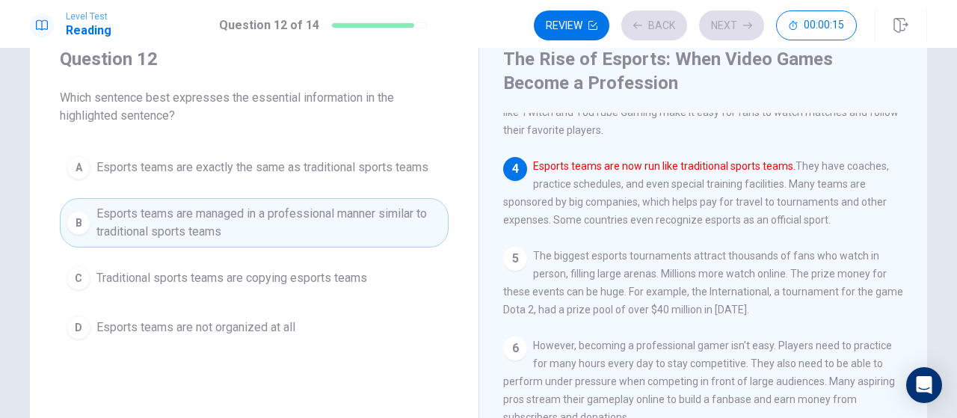
scroll to position [293, 0]
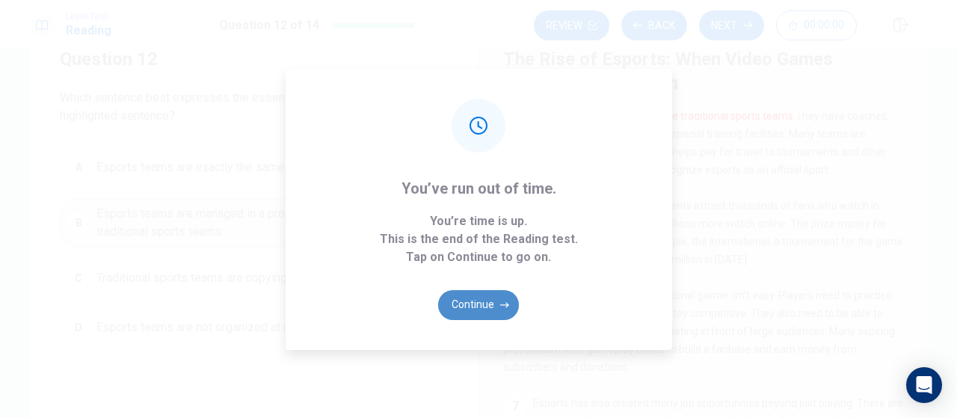
click at [497, 300] on button "Continue" at bounding box center [478, 305] width 81 height 30
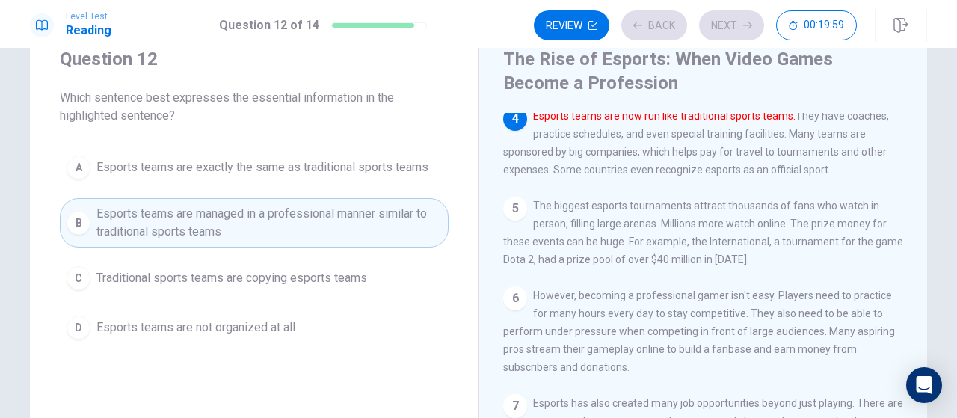
scroll to position [340, 0]
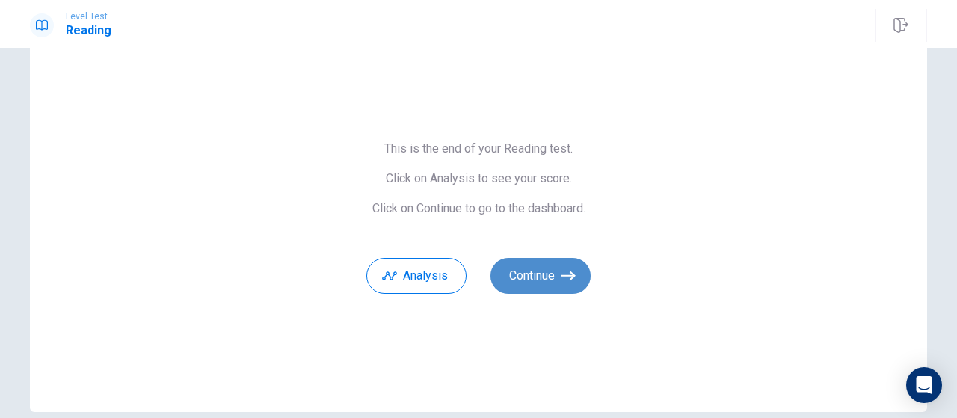
click at [550, 277] on button "Continue" at bounding box center [541, 276] width 100 height 36
